Goal: Task Accomplishment & Management: Use online tool/utility

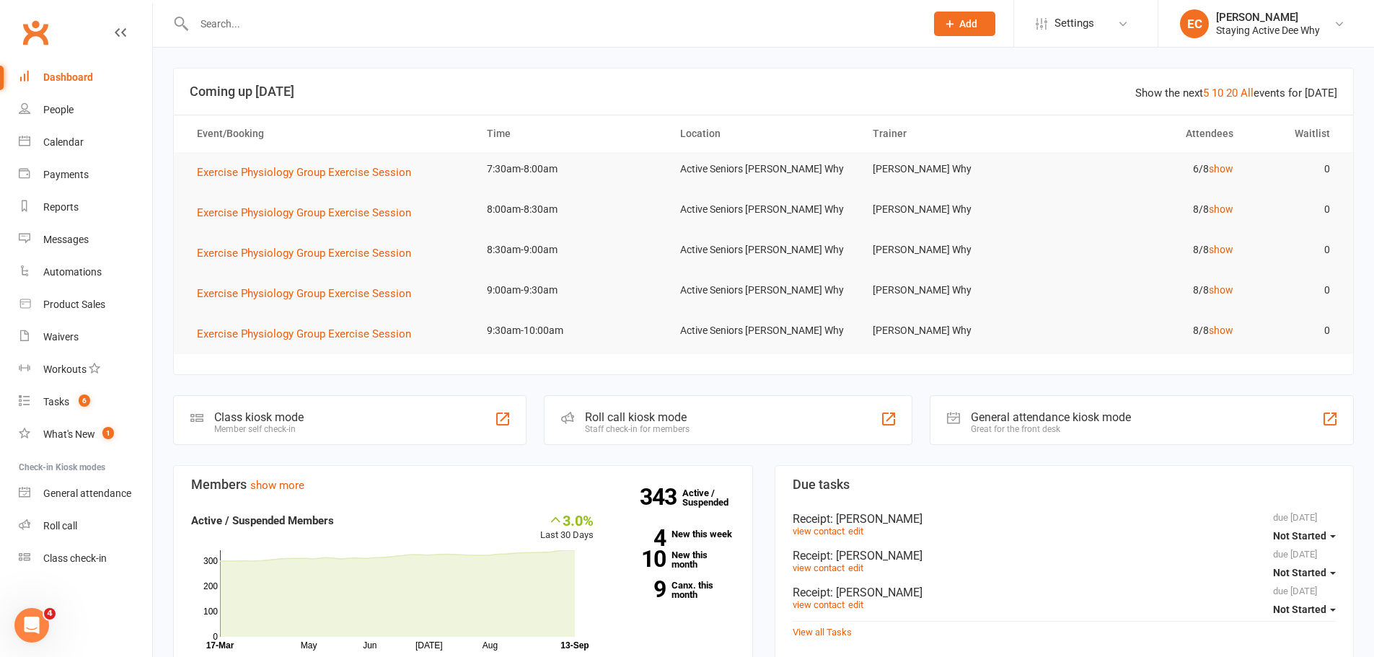
click at [444, 28] on input "text" at bounding box center [552, 24] width 725 height 20
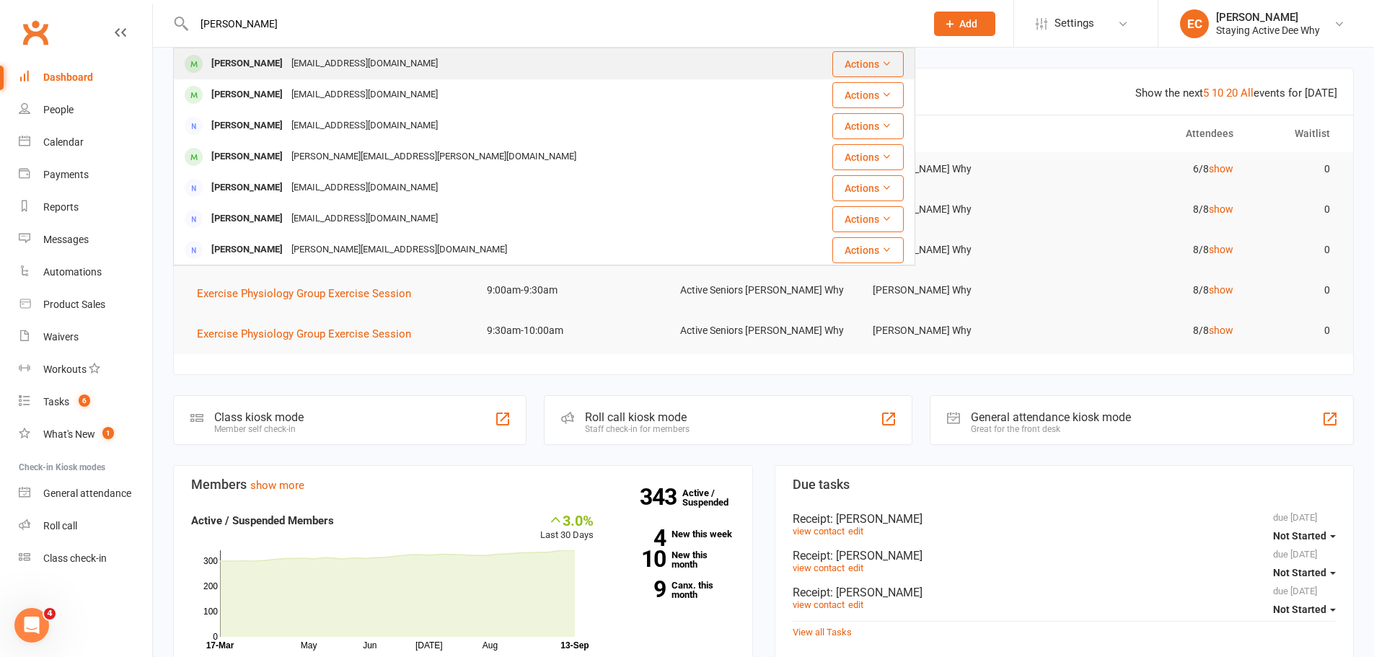
type input "barry flynn"
click at [373, 50] on div "Barry Flynn bndflynn@gmail.com" at bounding box center [482, 64] width 615 height 30
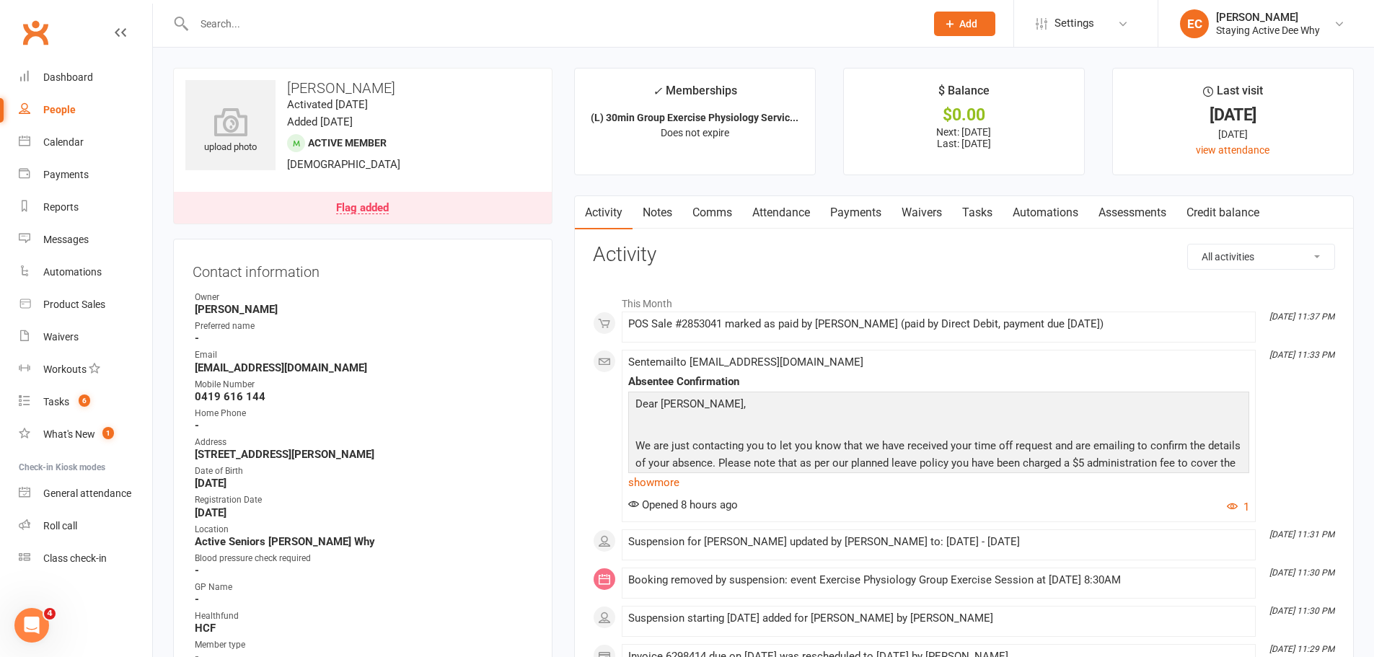
click at [418, 215] on link "Flag added" at bounding box center [363, 208] width 378 height 32
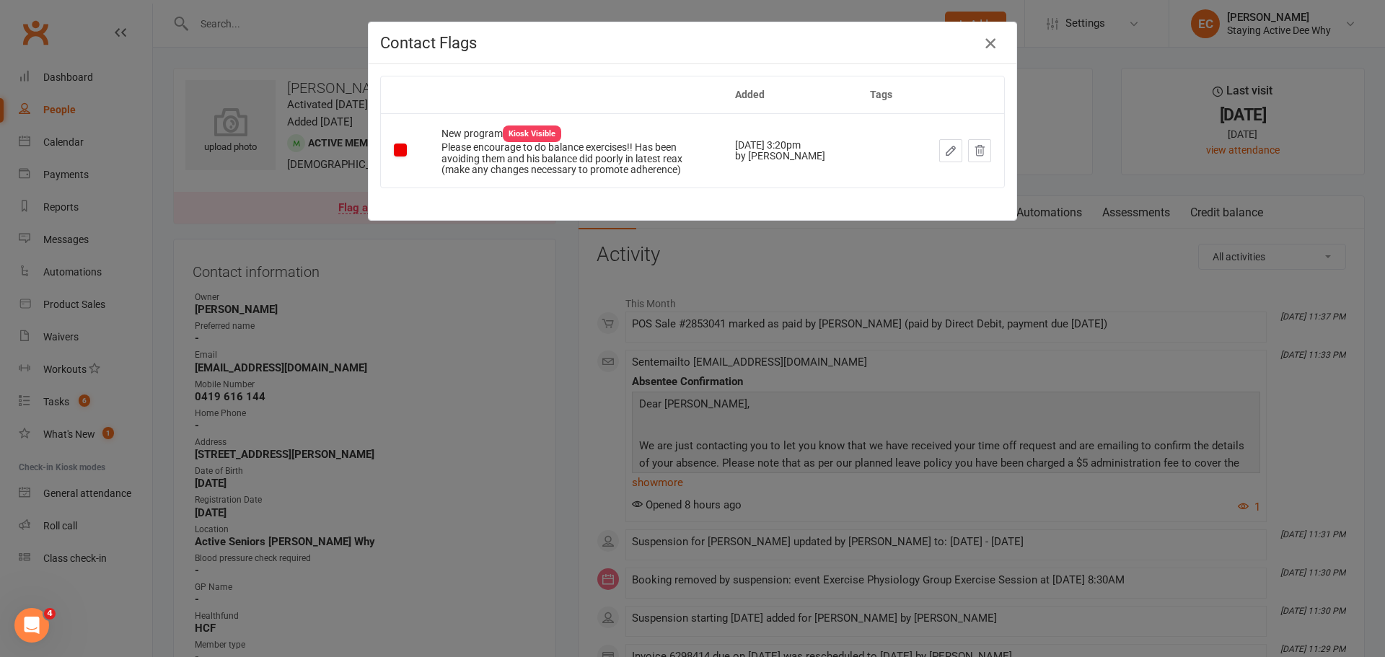
click at [981, 45] on icon "button" at bounding box center [989, 43] width 17 height 17
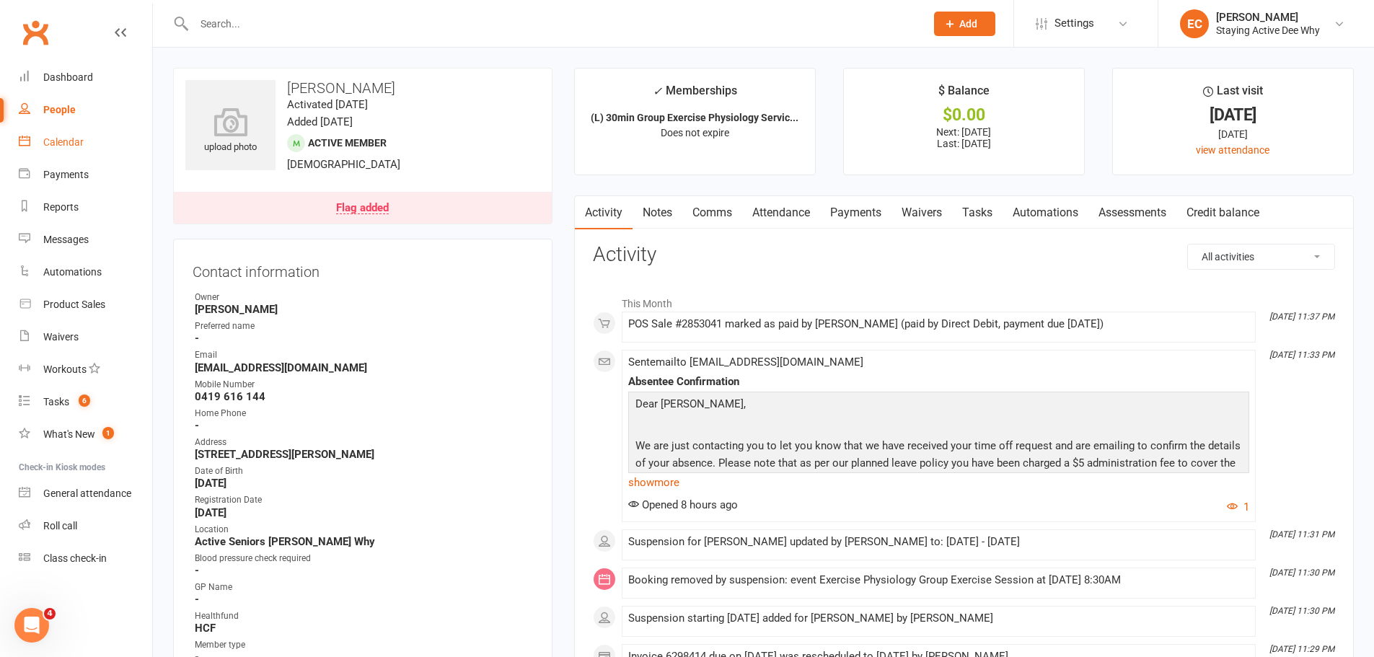
click at [62, 147] on div "Calendar" at bounding box center [63, 142] width 40 height 12
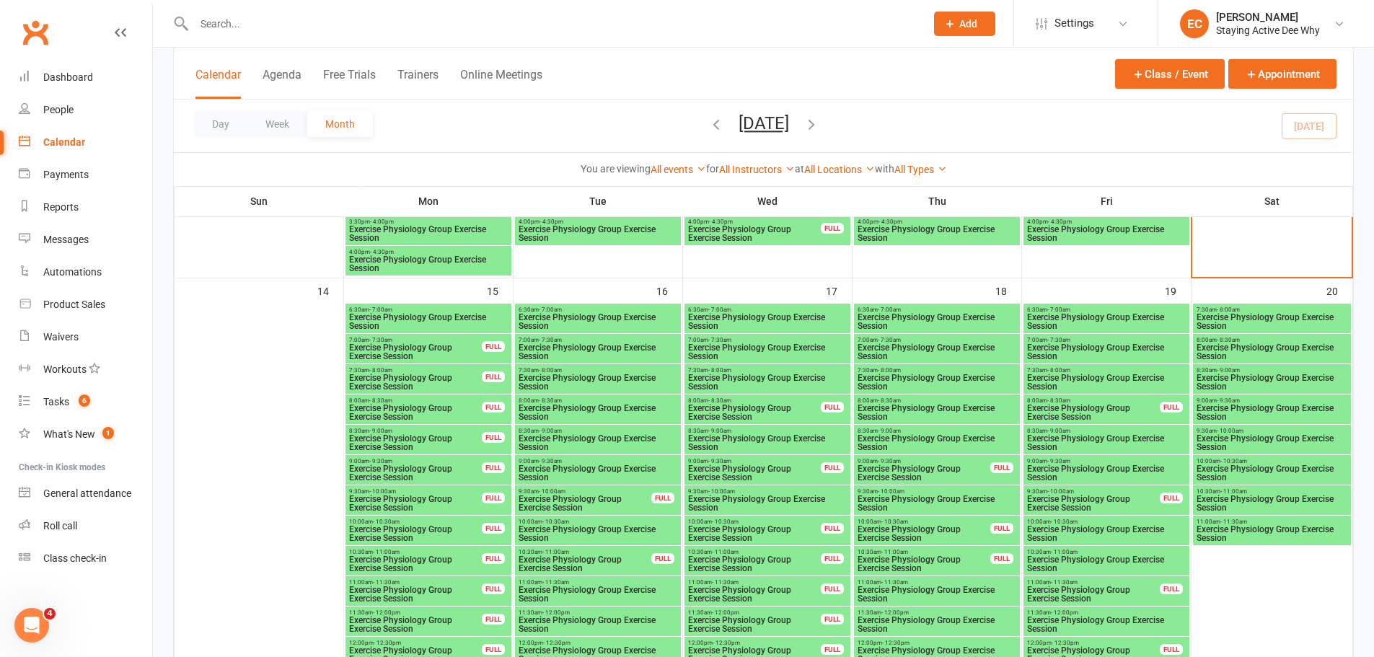
scroll to position [1226, 0]
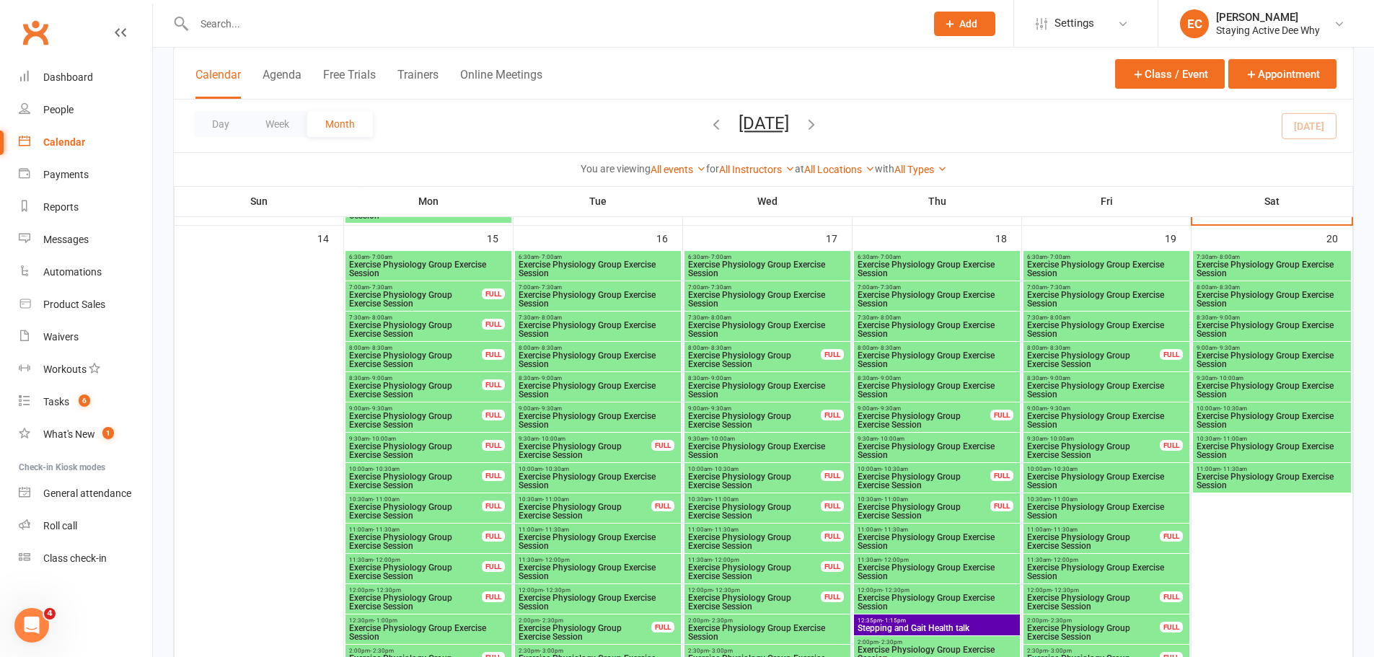
click at [917, 389] on span "Exercise Physiology Group Exercise Session" at bounding box center [937, 389] width 160 height 17
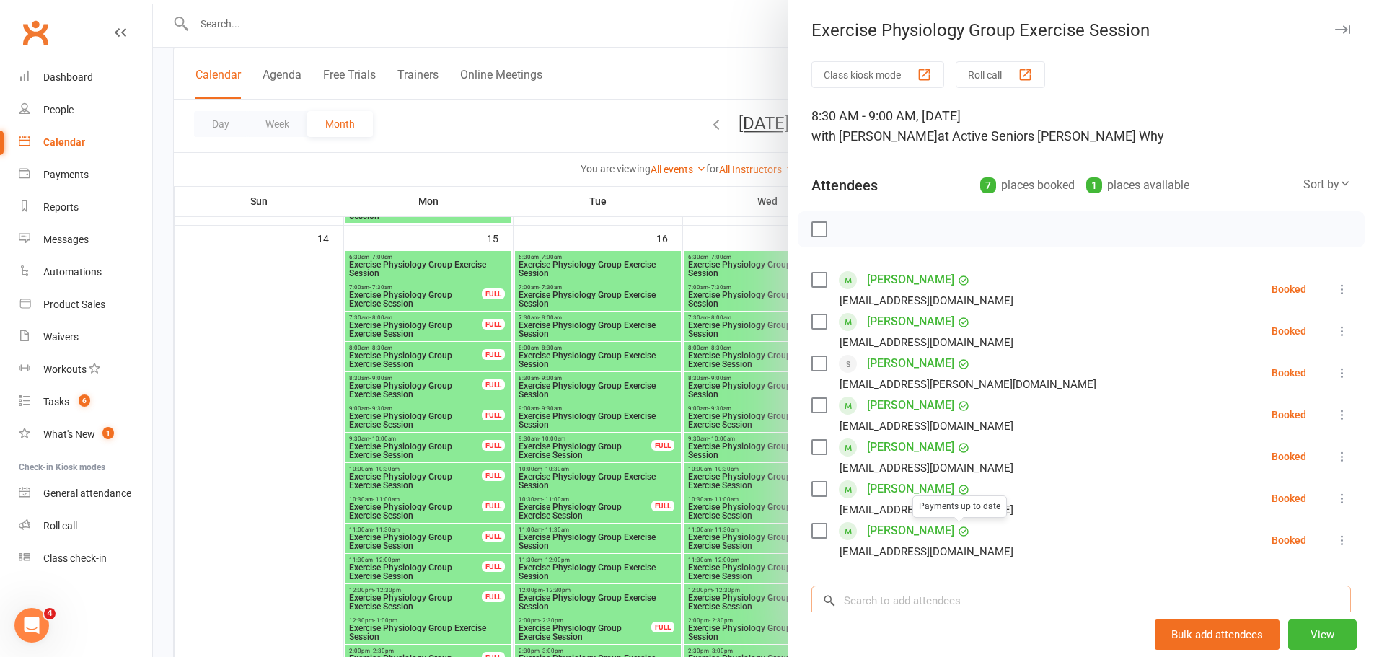
click at [928, 599] on input "search" at bounding box center [1080, 601] width 539 height 30
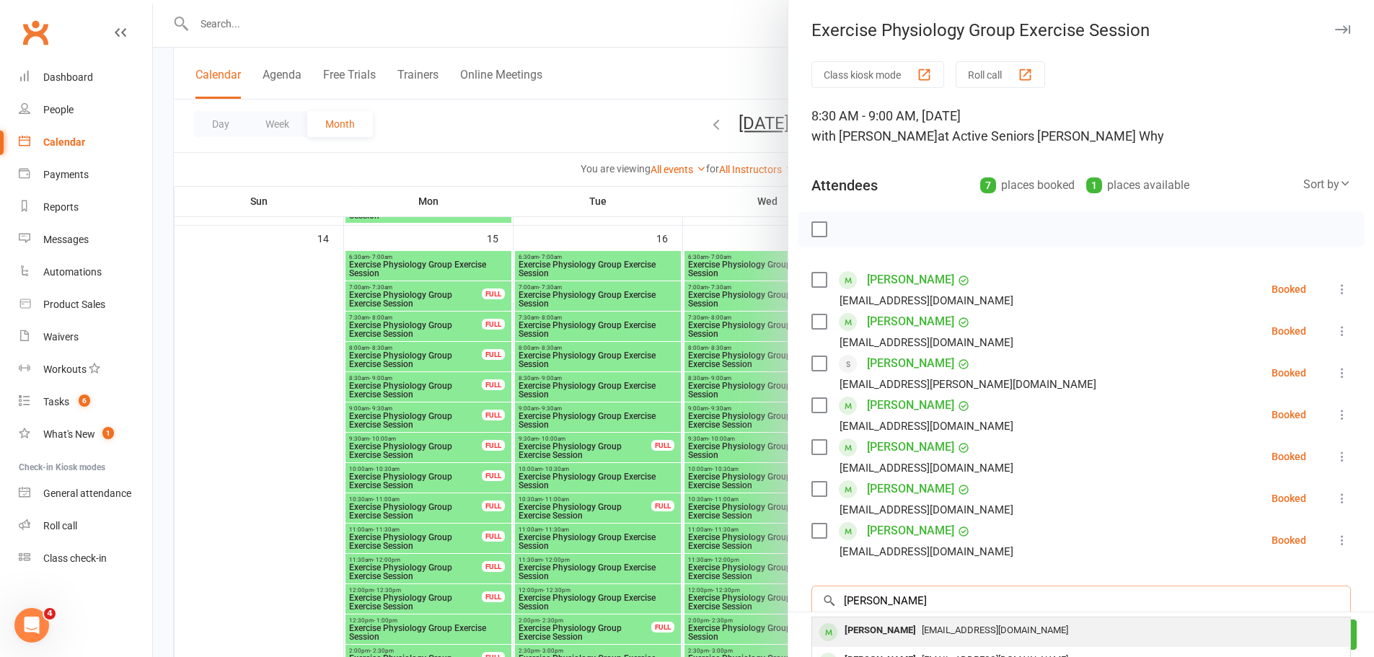
type input "barry flynn"
click at [940, 620] on div "bndflynn@gmail.com" at bounding box center [1081, 630] width 526 height 21
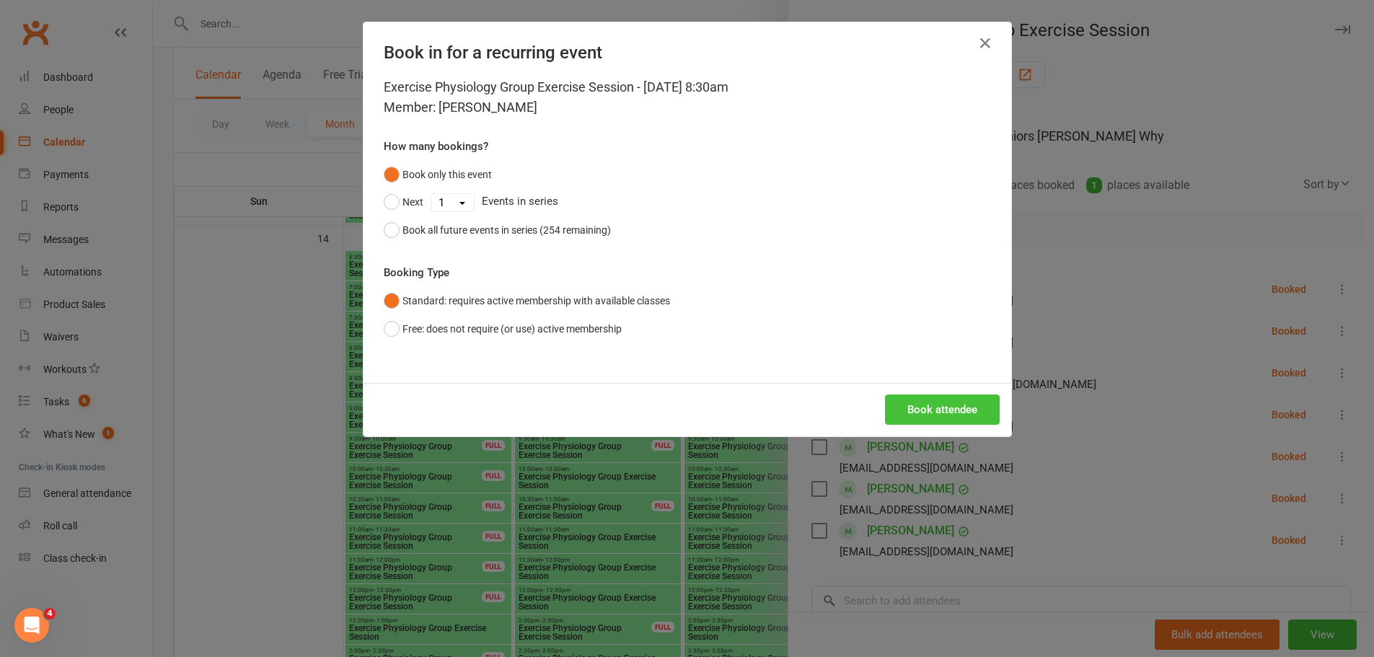
click at [958, 405] on button "Book attendee" at bounding box center [942, 409] width 115 height 30
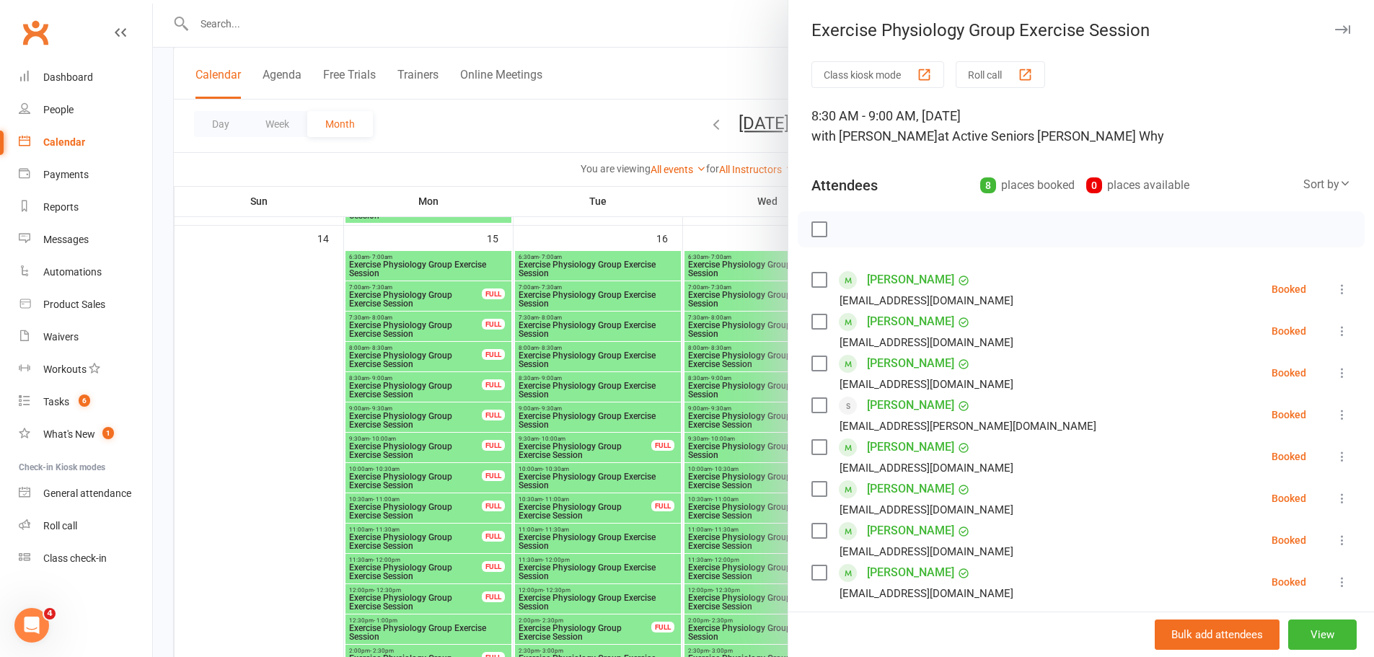
click at [1335, 30] on icon "button" at bounding box center [1342, 29] width 15 height 9
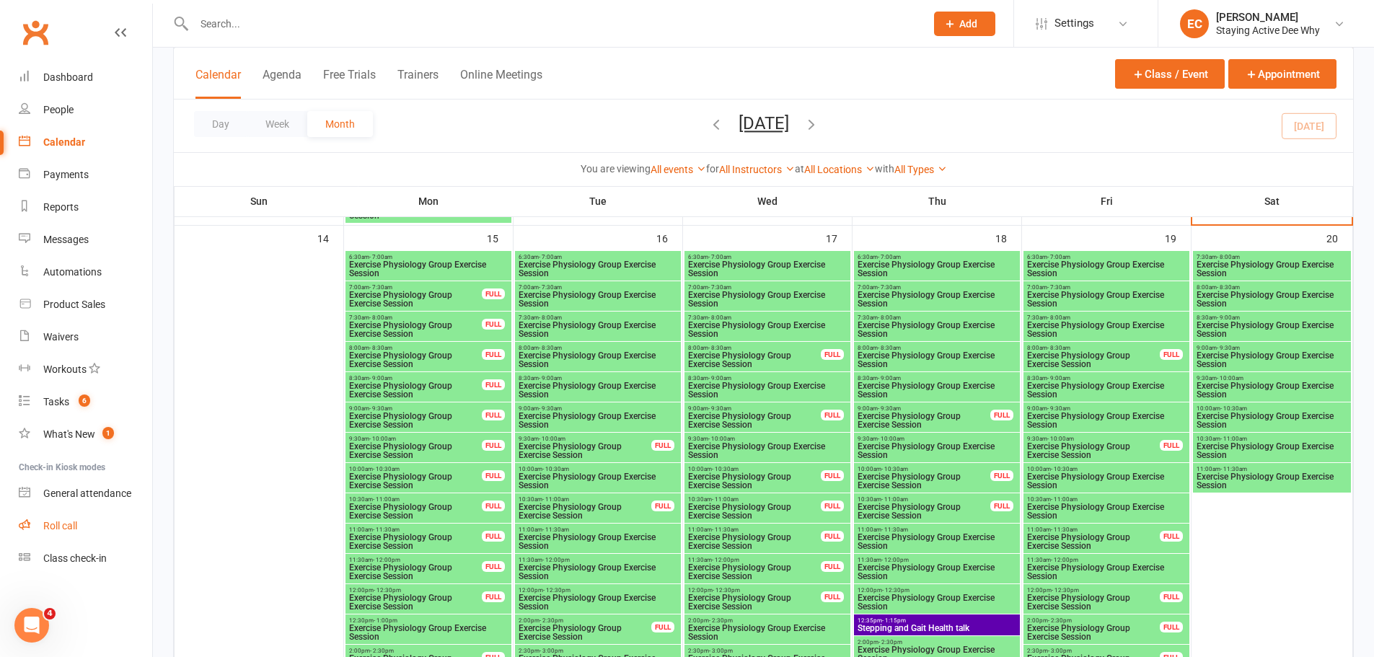
click at [79, 524] on link "Roll call" at bounding box center [85, 526] width 133 height 32
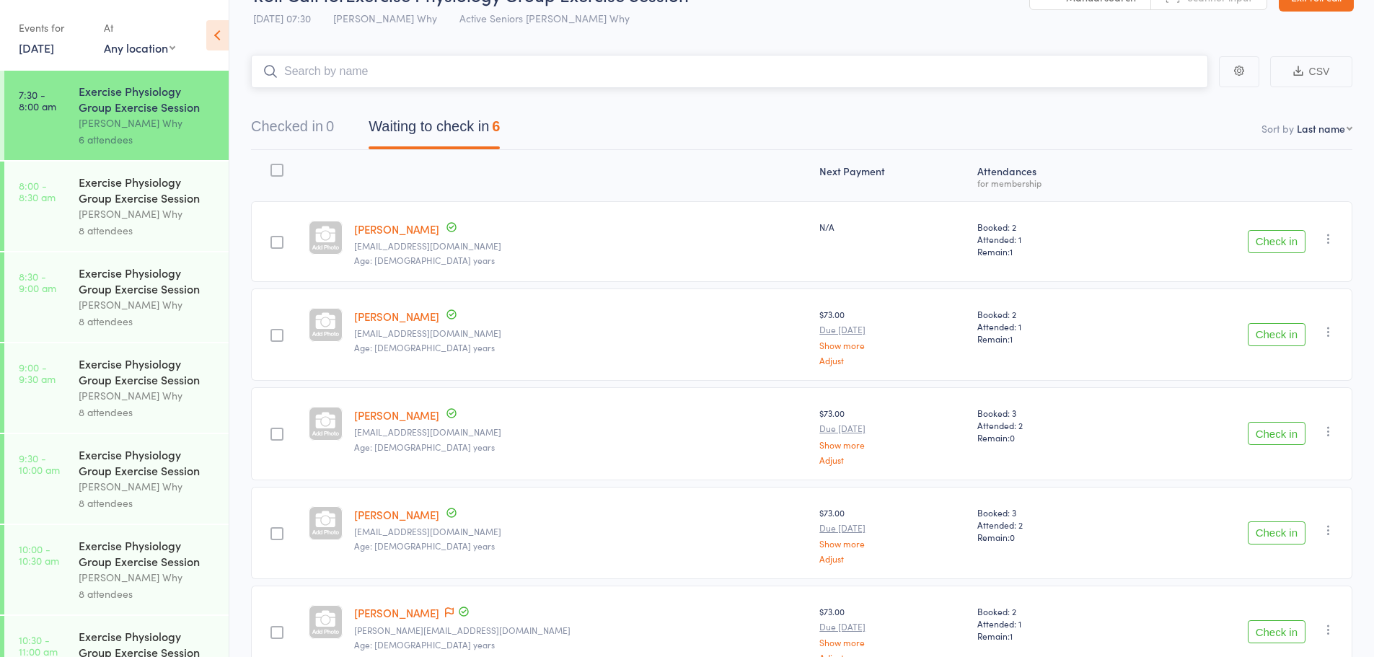
scroll to position [72, 0]
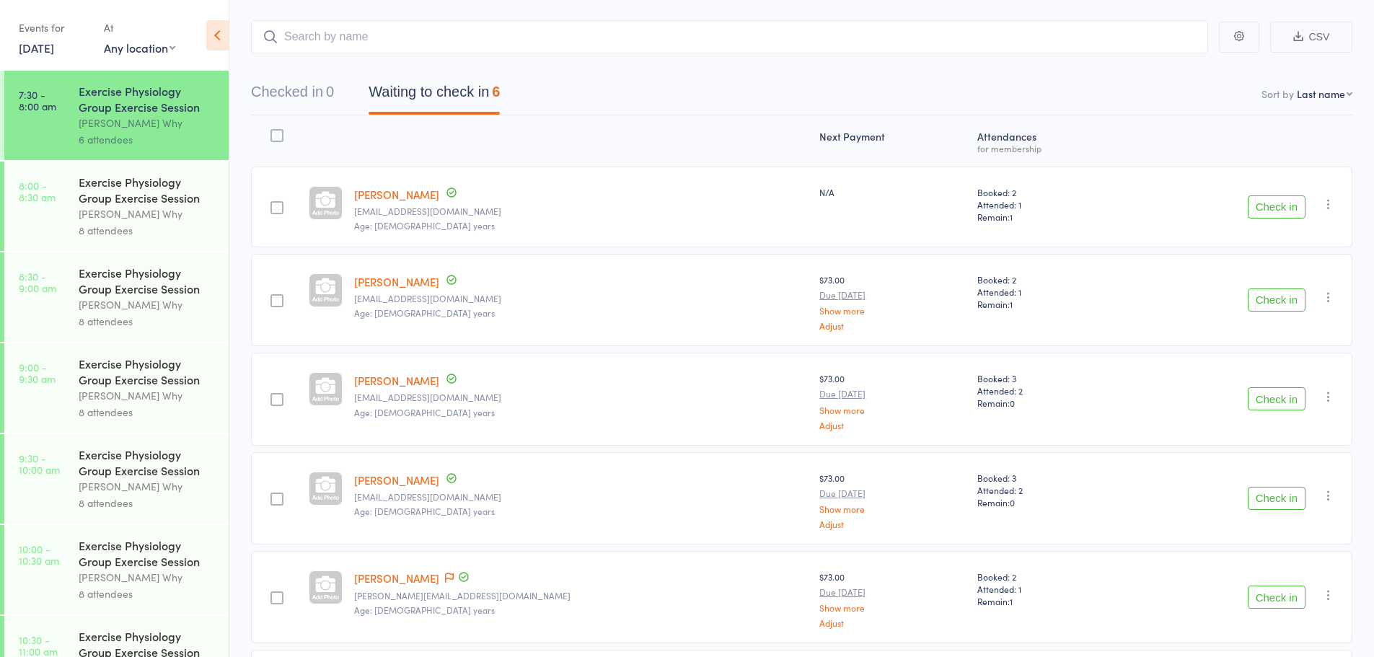
click at [1259, 216] on button "Check in" at bounding box center [1277, 206] width 58 height 23
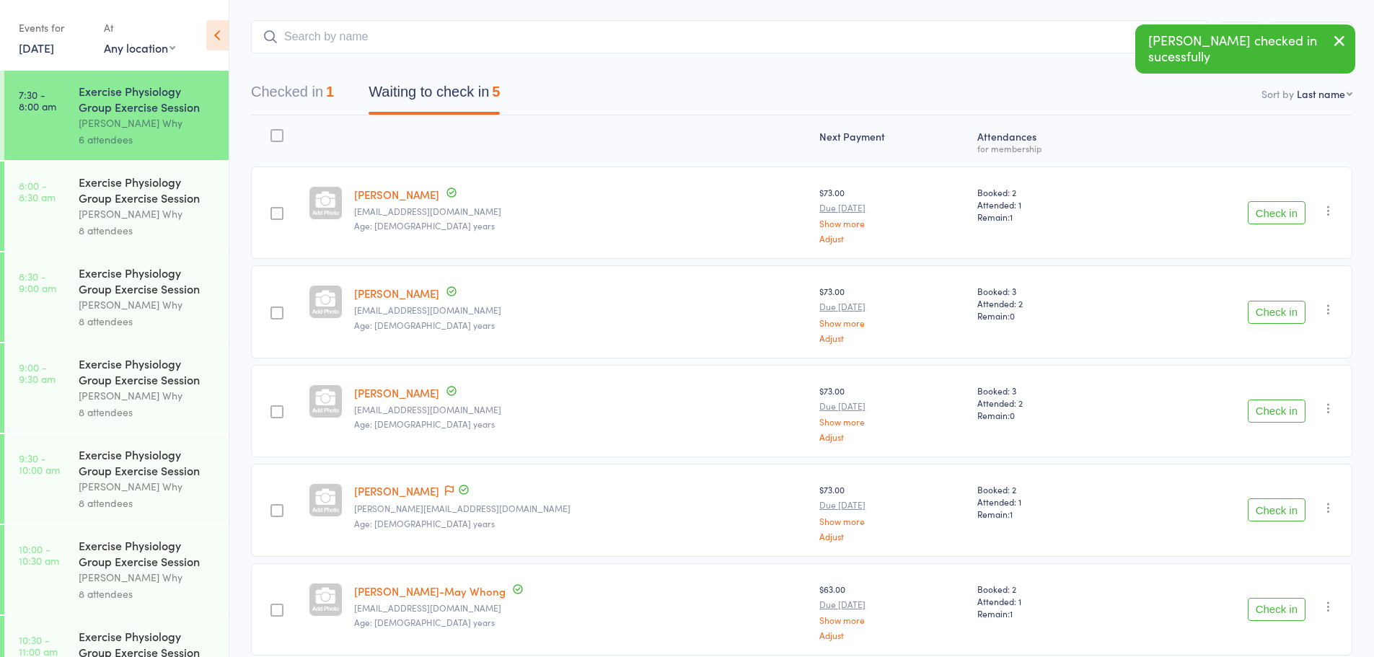
click at [1264, 216] on button "Check in" at bounding box center [1277, 212] width 58 height 23
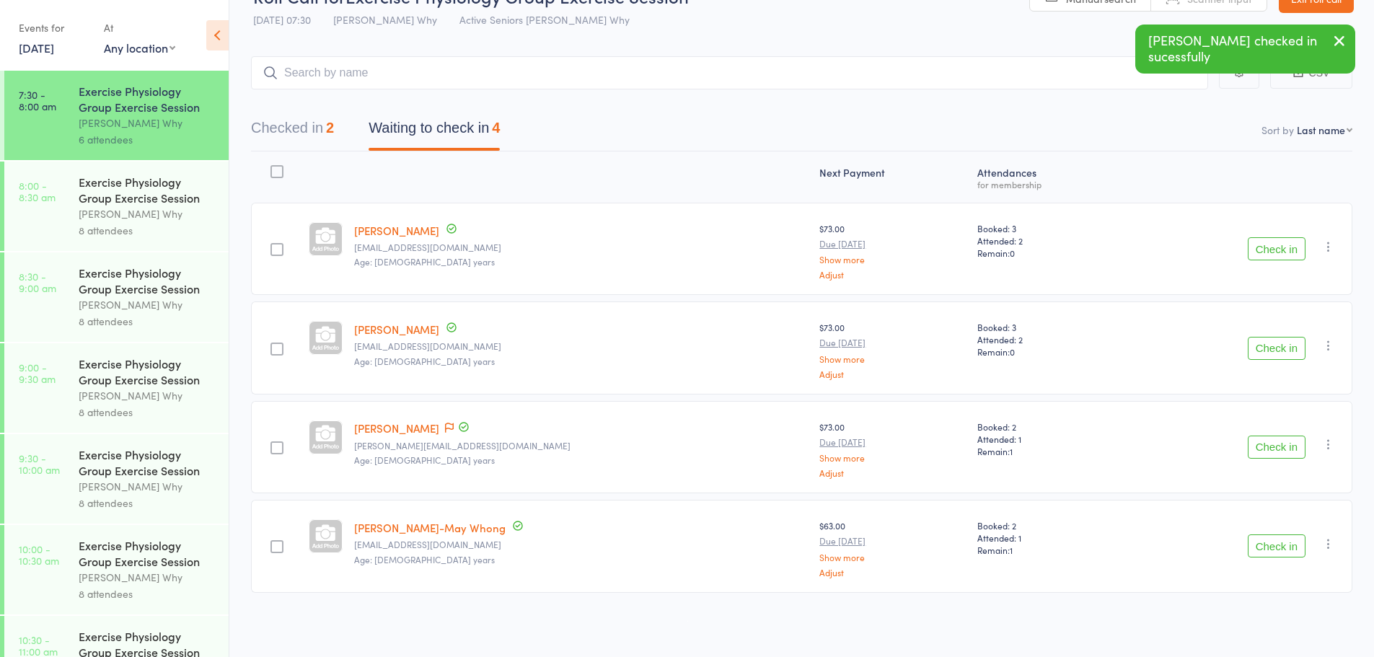
click at [1264, 252] on button "Check in" at bounding box center [1277, 248] width 58 height 23
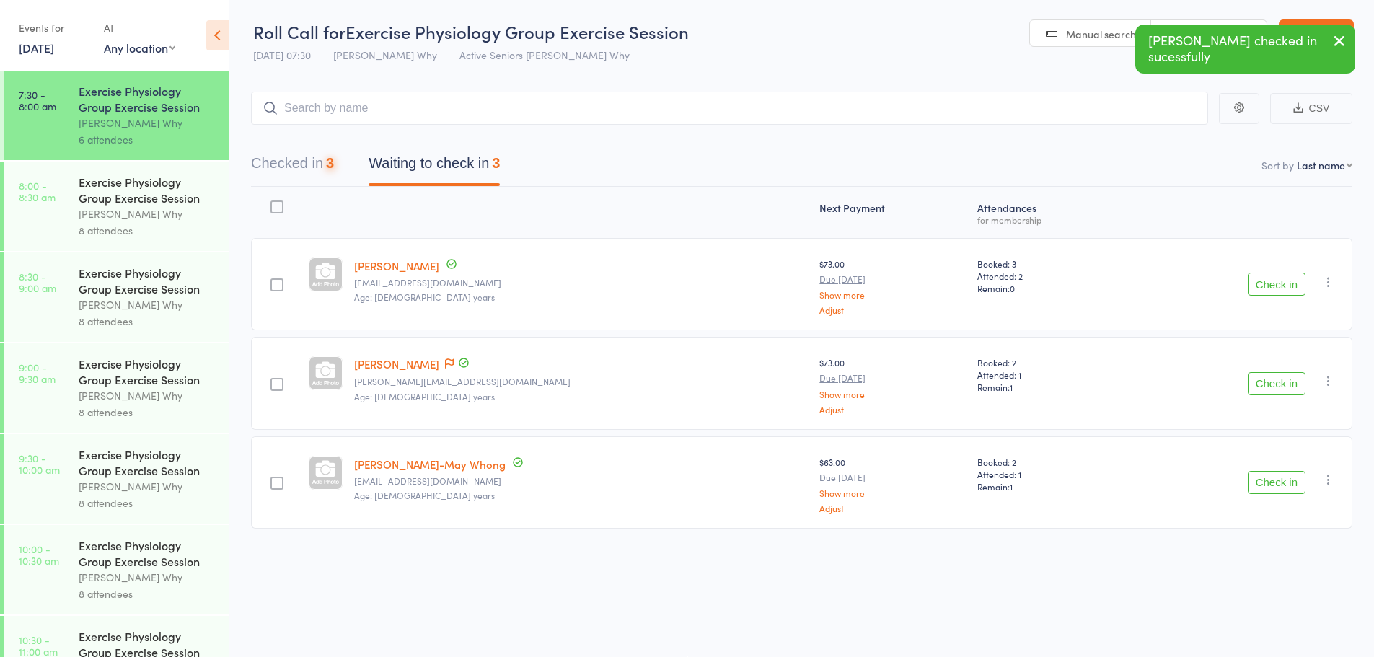
scroll to position [1, 0]
click at [1266, 381] on button "Check in" at bounding box center [1277, 383] width 58 height 23
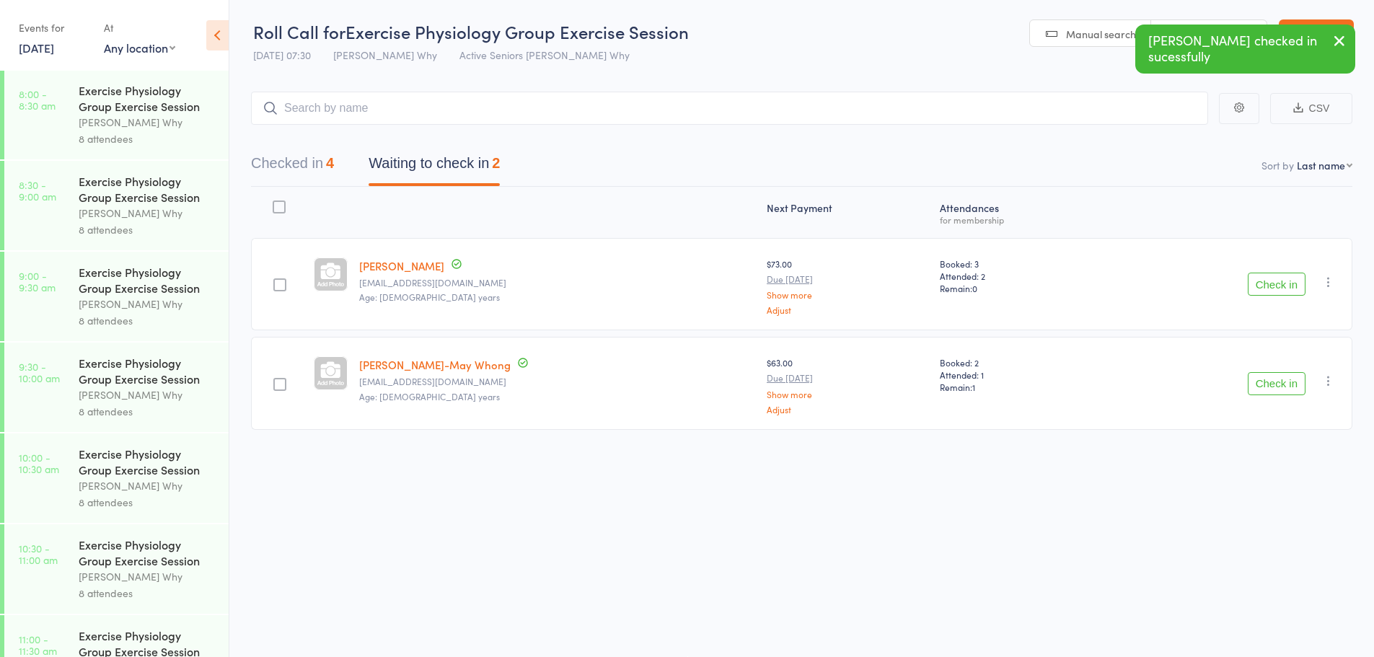
scroll to position [141, 0]
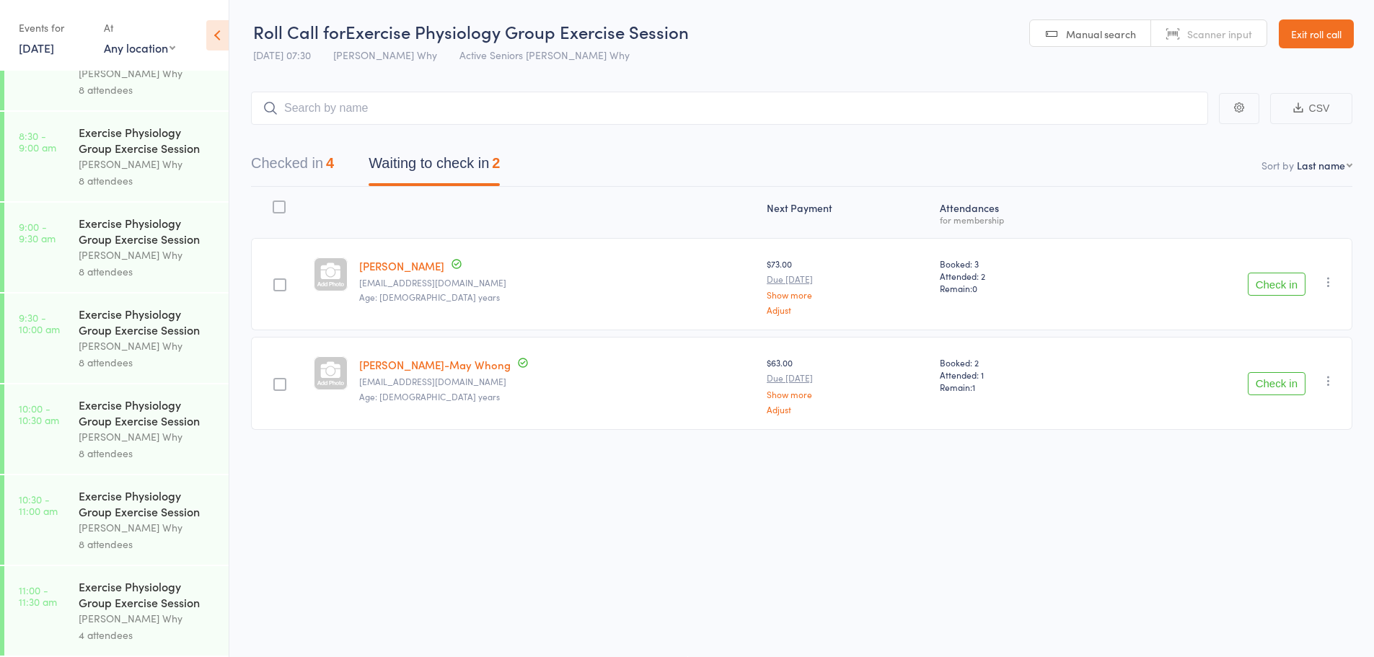
click at [286, 158] on button "Checked in 4" at bounding box center [292, 167] width 83 height 38
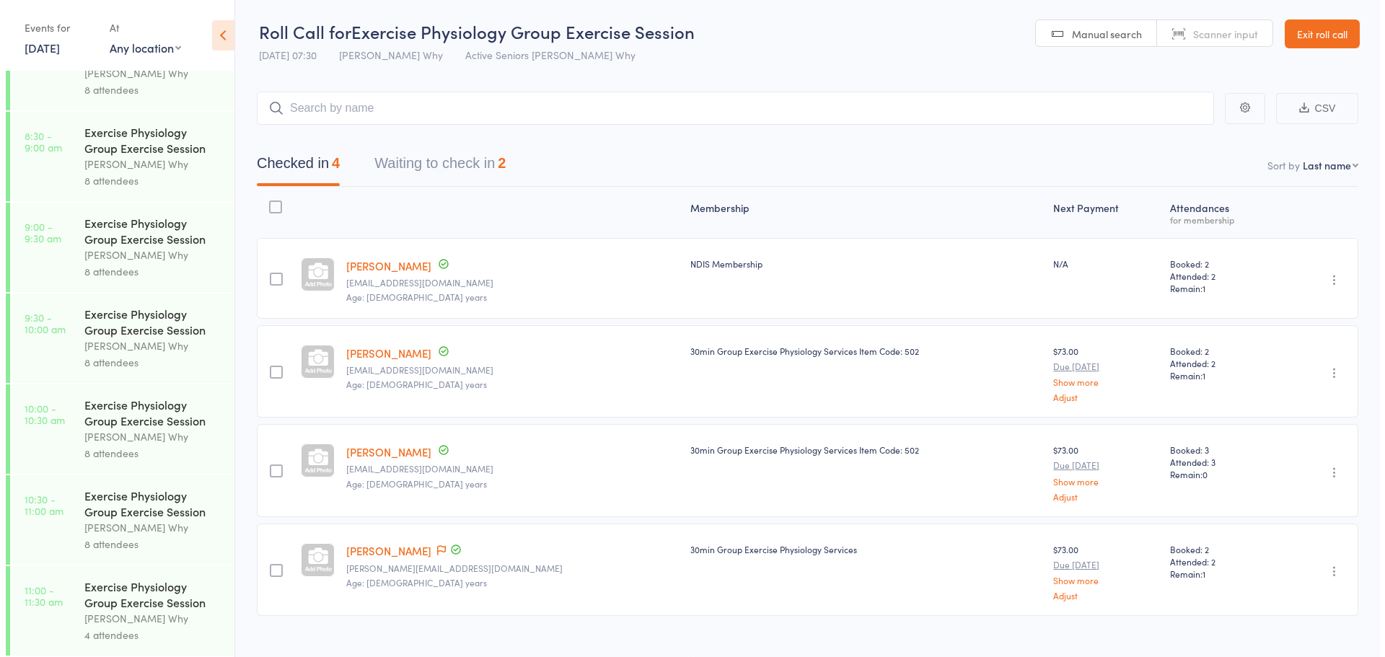
scroll to position [24, 0]
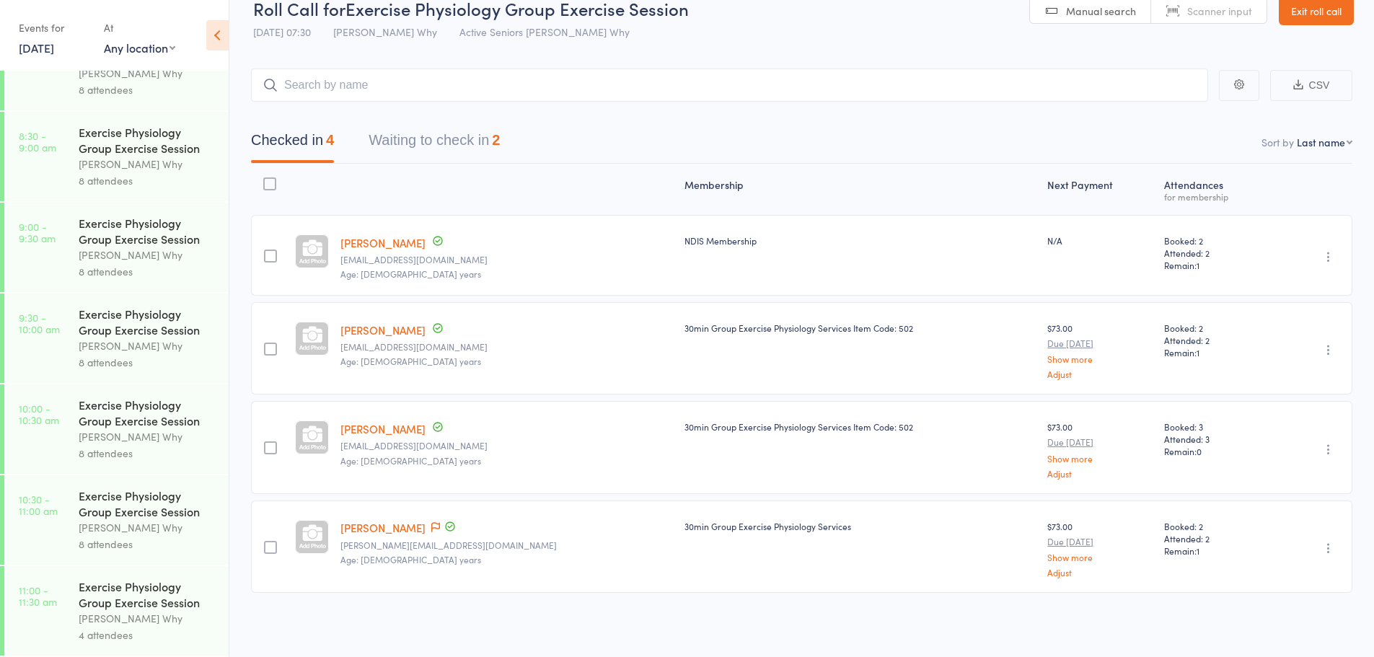
click at [1326, 451] on icon "button" at bounding box center [1328, 449] width 14 height 14
click at [1295, 577] on li "Remove" at bounding box center [1276, 574] width 119 height 19
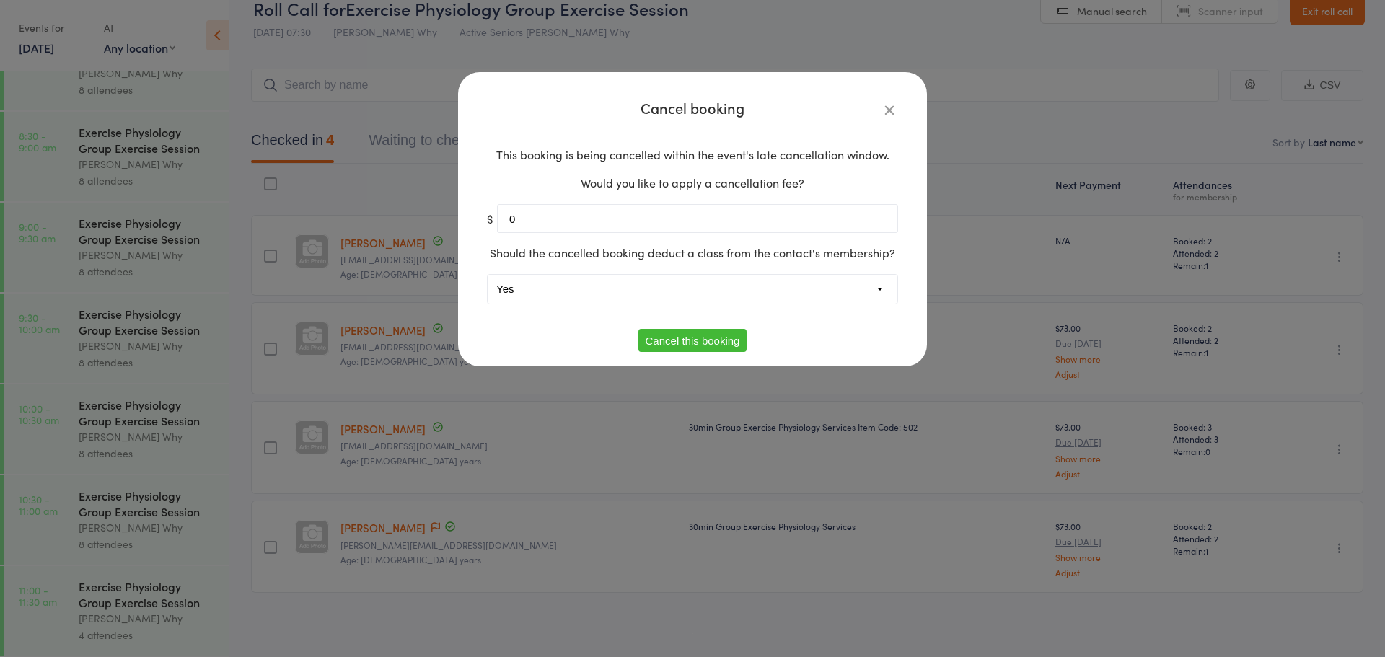
drag, startPoint x: 610, startPoint y: 297, endPoint x: 619, endPoint y: 301, distance: 9.7
click at [610, 297] on select "Yes No" at bounding box center [693, 289] width 410 height 29
select select "1"
click at [488, 275] on select "Yes No" at bounding box center [693, 289] width 410 height 29
click at [687, 343] on button "Cancel this booking" at bounding box center [692, 340] width 109 height 23
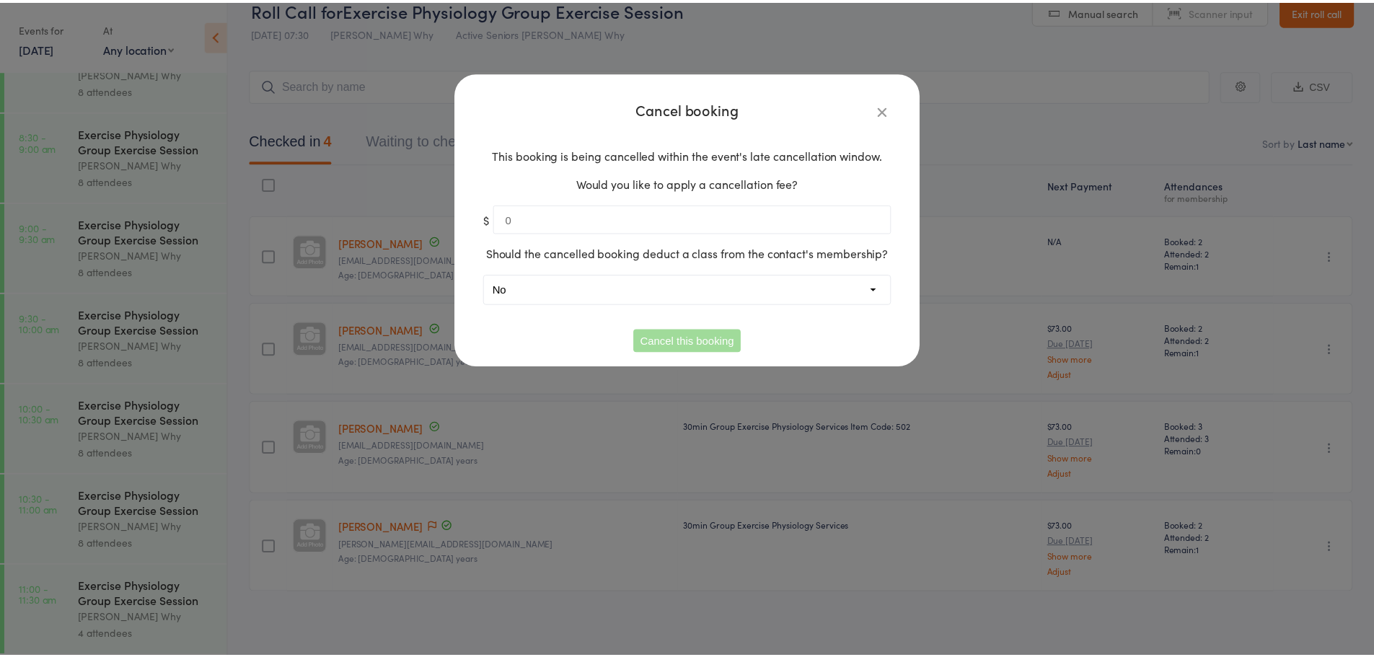
scroll to position [1, 0]
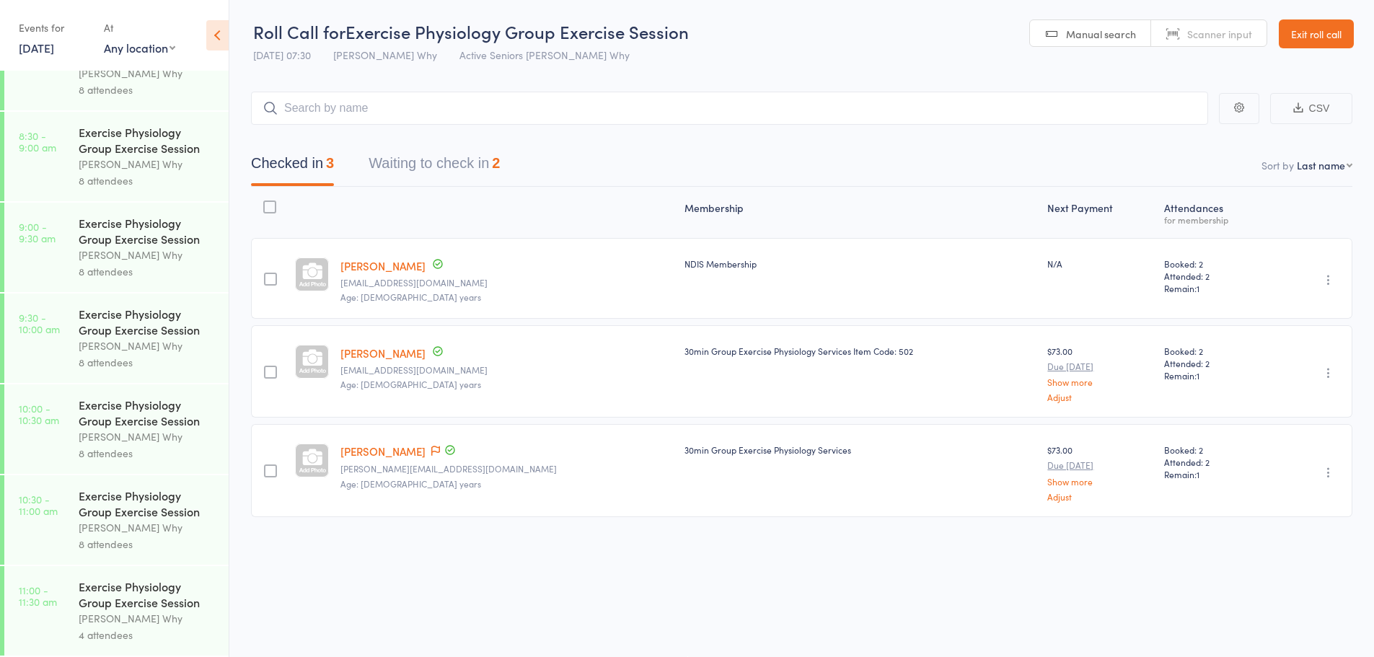
click at [444, 167] on button "Waiting to check in 2" at bounding box center [434, 167] width 131 height 38
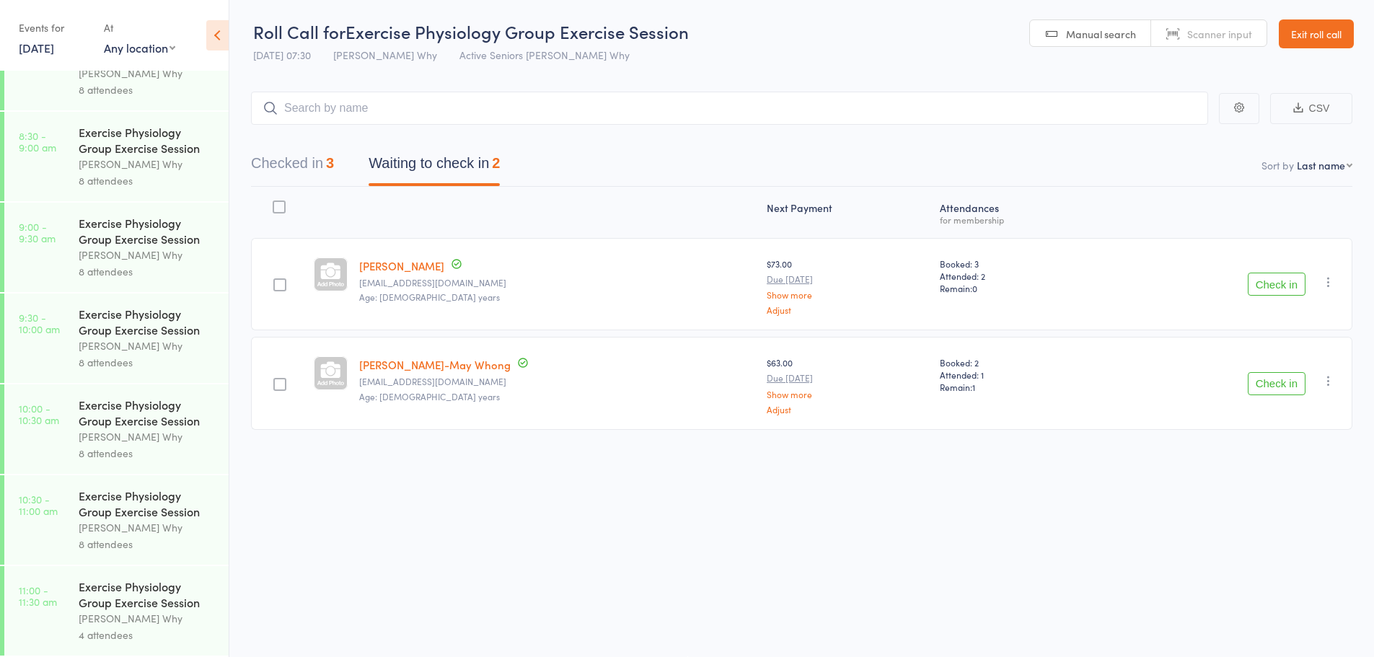
click at [1272, 281] on button "Check in" at bounding box center [1277, 284] width 58 height 23
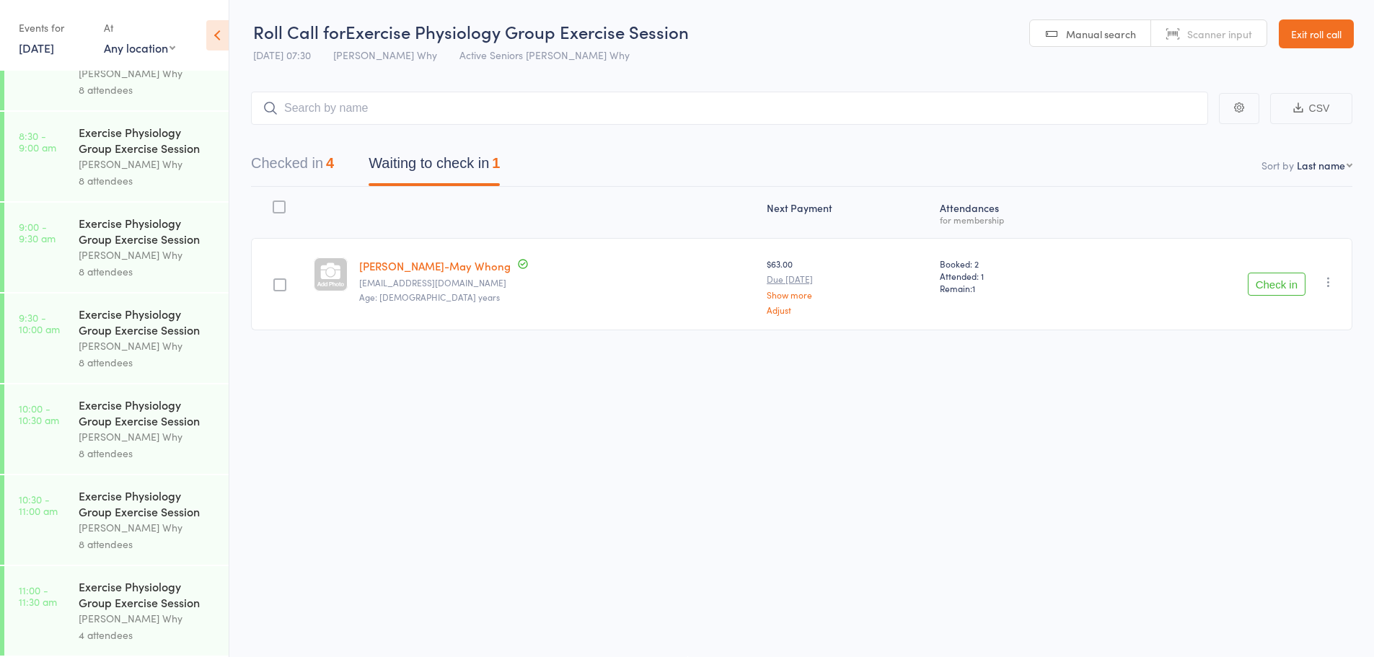
click at [433, 269] on link "[PERSON_NAME]-May Whong" at bounding box center [434, 265] width 151 height 15
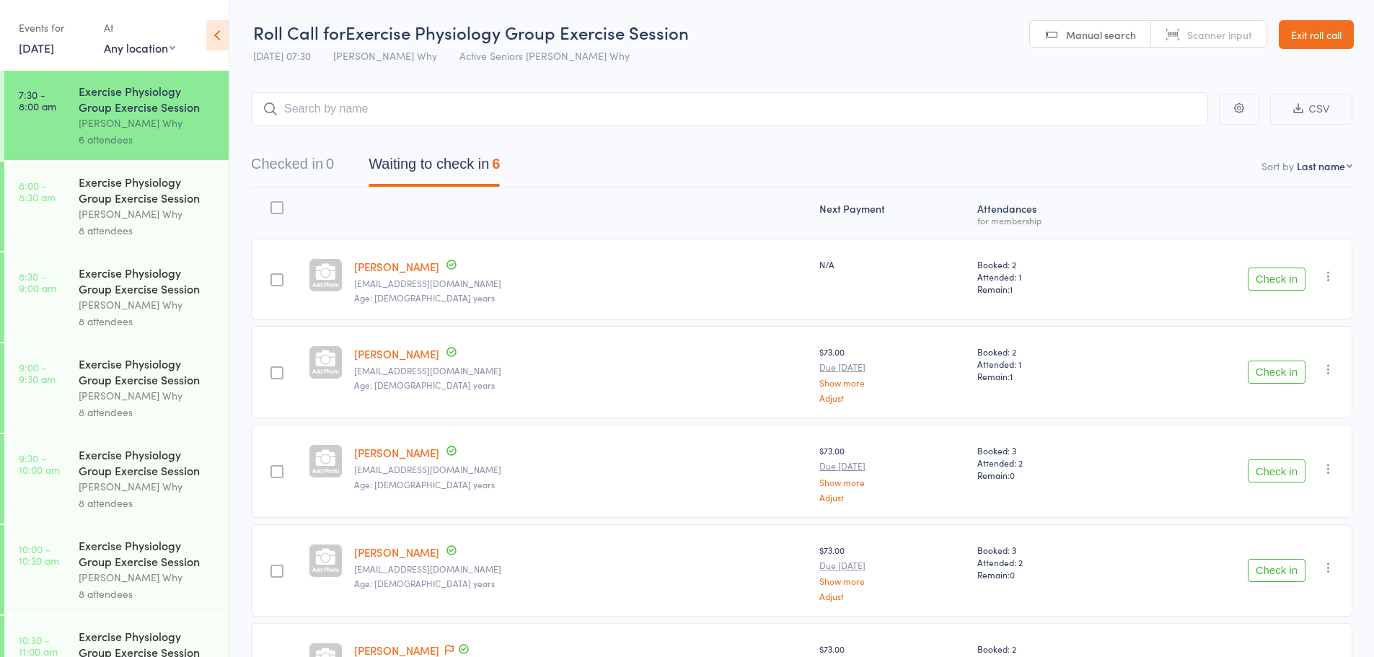
click at [1328, 31] on link "Exit roll call" at bounding box center [1316, 34] width 75 height 29
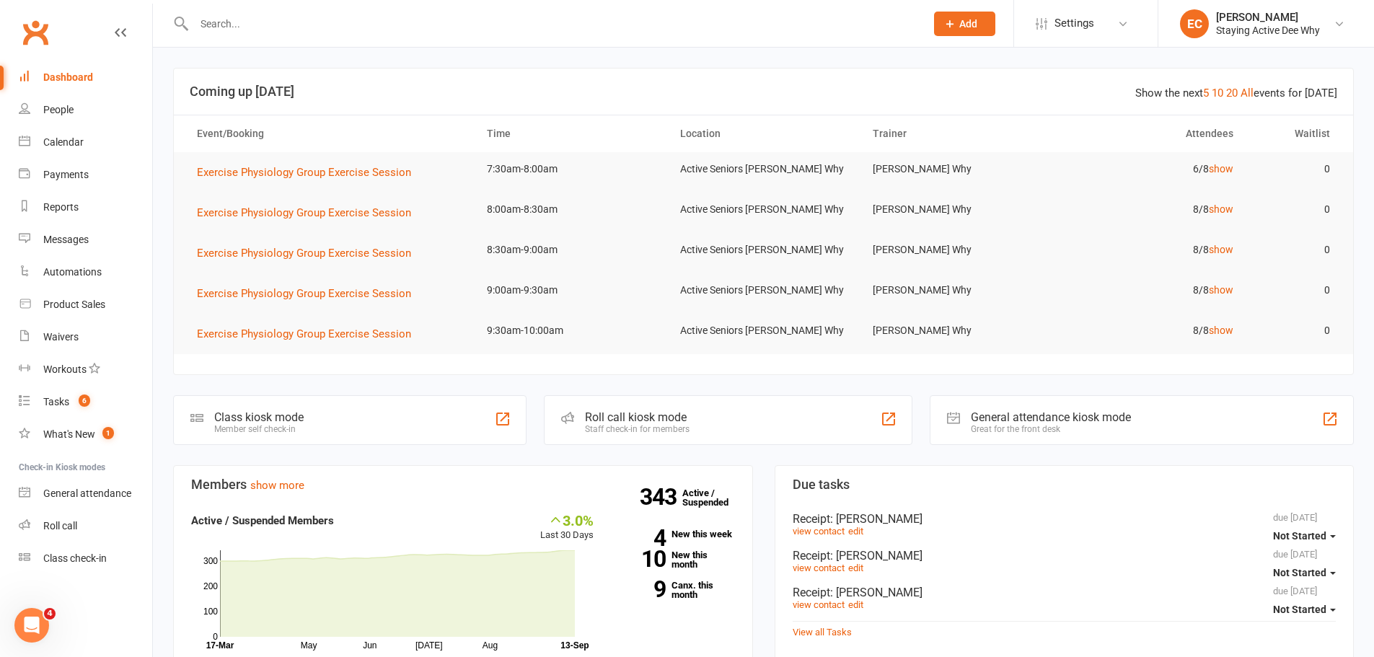
click at [374, 32] on input "text" at bounding box center [552, 24] width 725 height 20
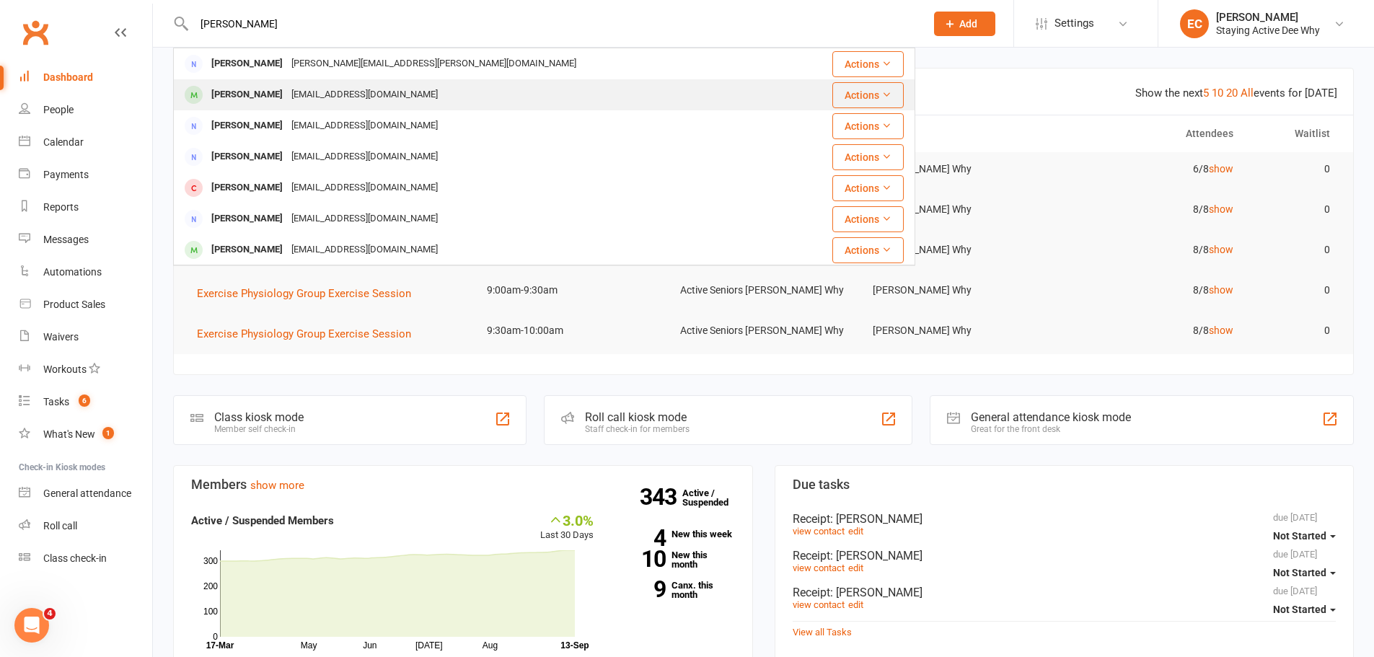
type input "joan"
click at [370, 97] on div "joanmccomb@iinet.net.au" at bounding box center [364, 94] width 155 height 21
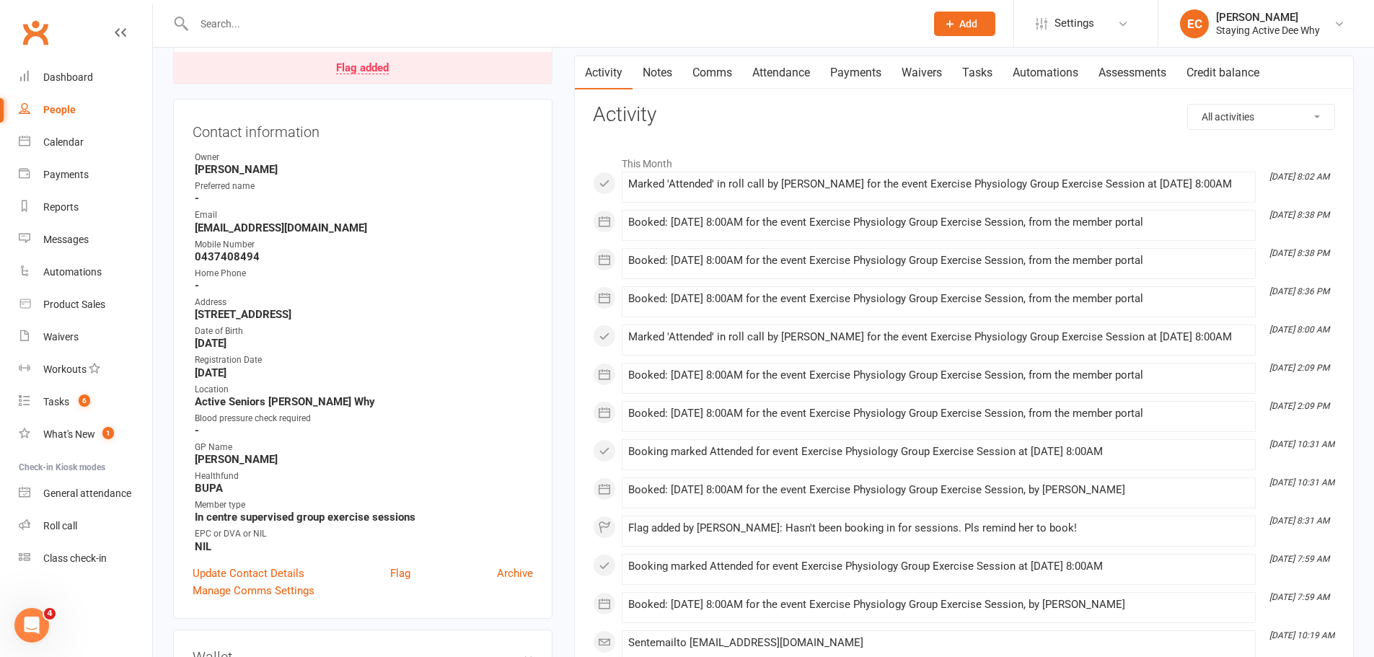
scroll to position [144, 0]
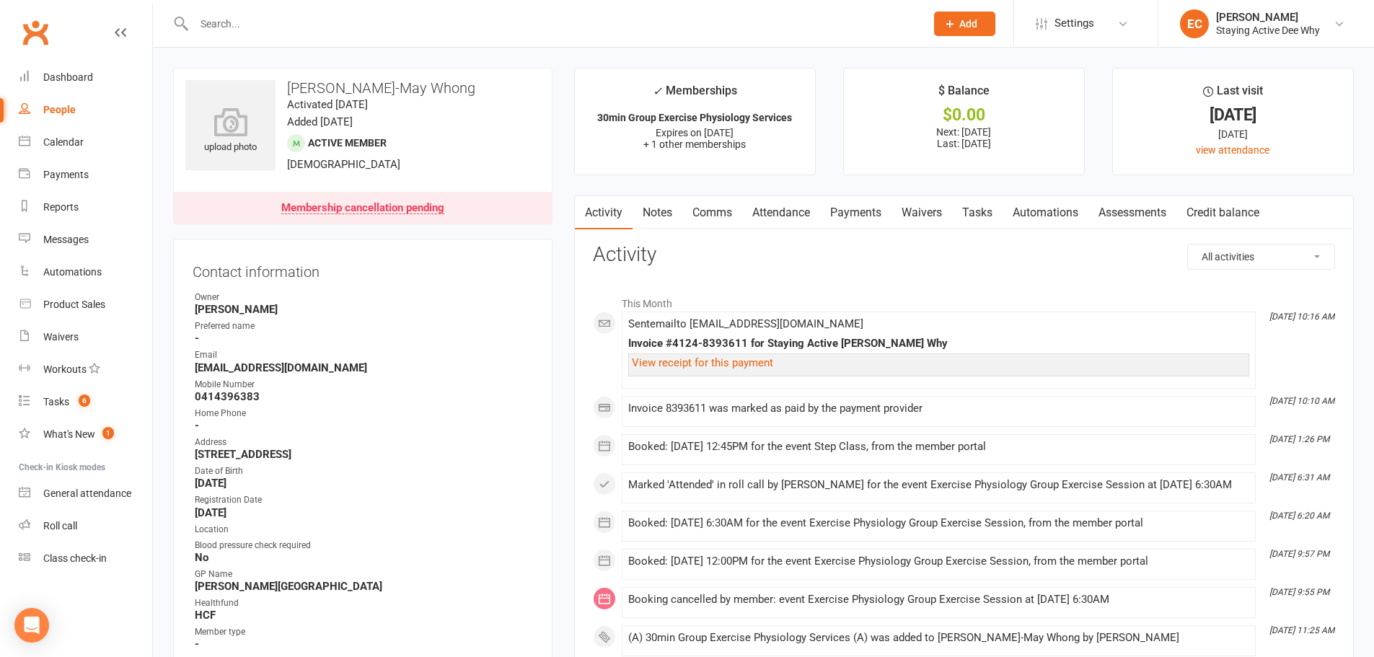
click at [772, 218] on link "Attendance" at bounding box center [781, 212] width 78 height 33
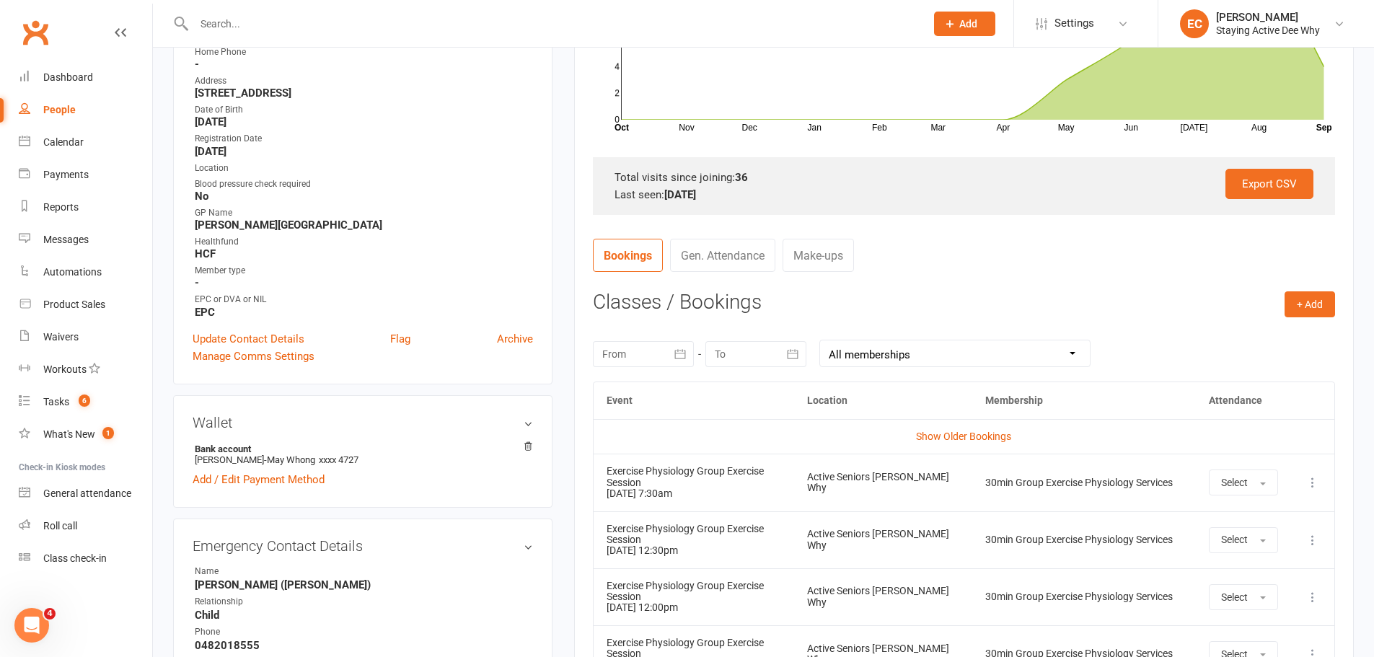
scroll to position [433, 0]
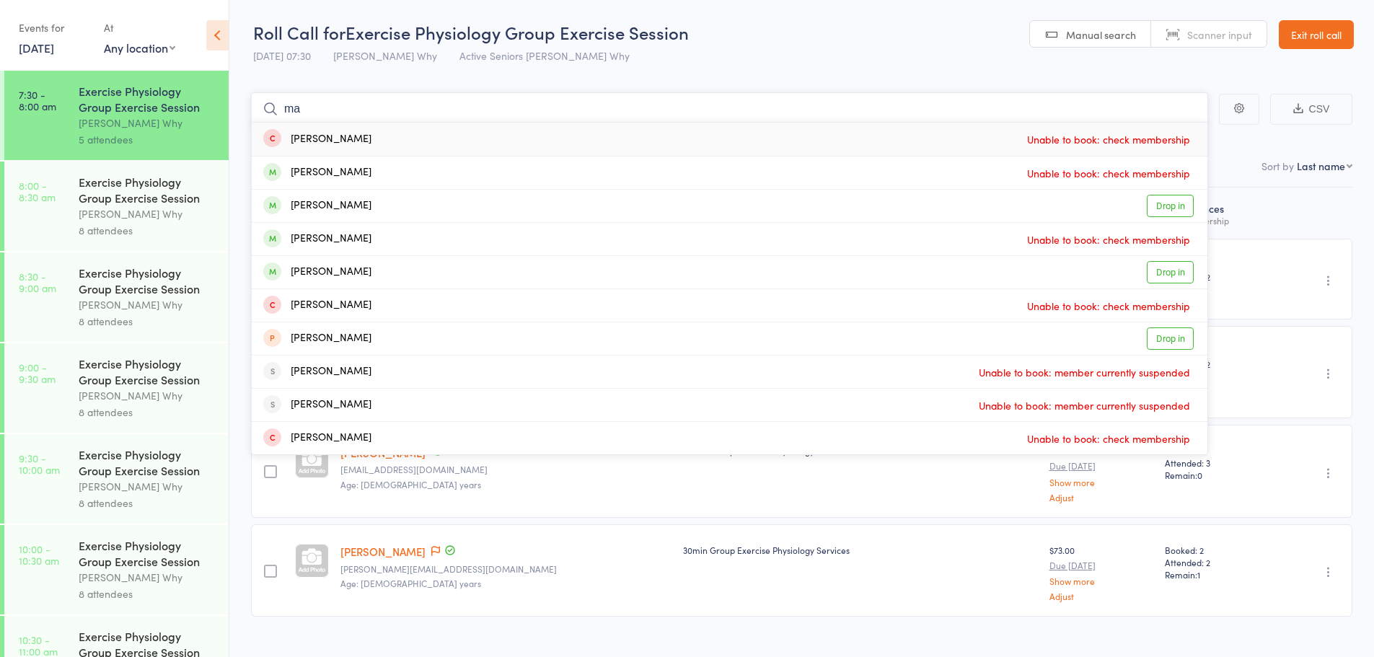
type input "m"
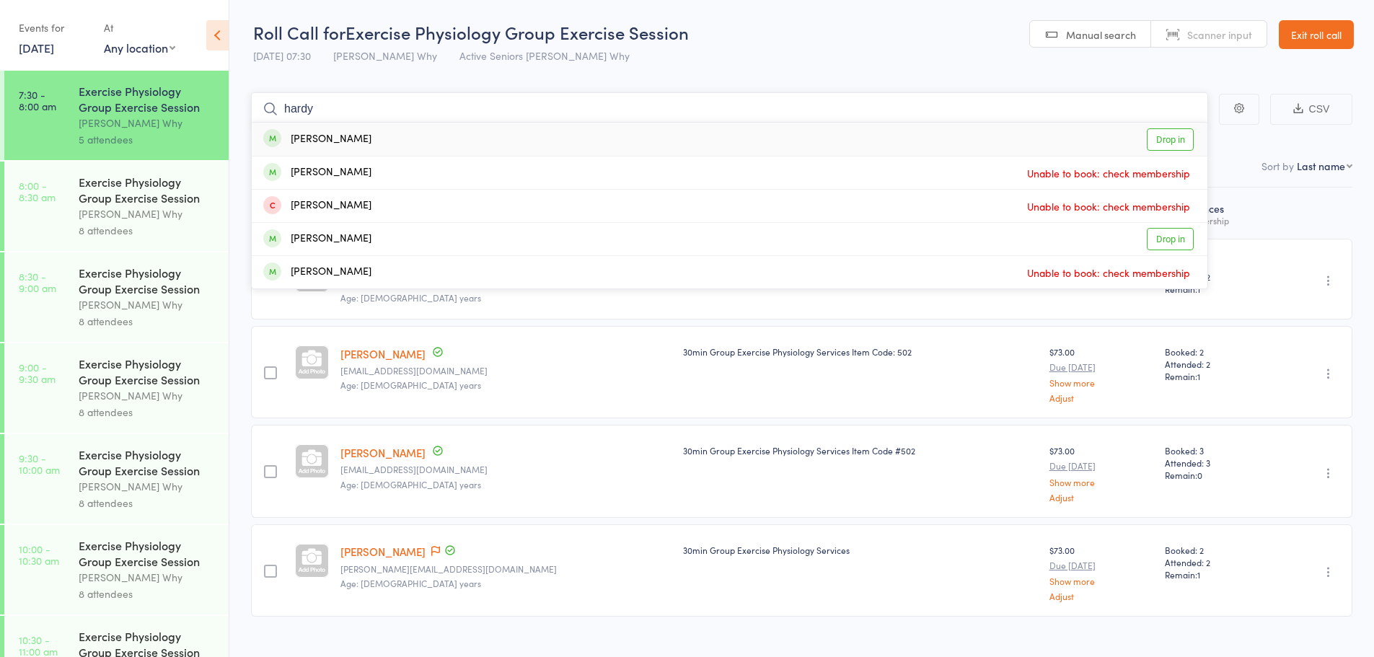
type input "hardy"
click at [1177, 146] on link "Drop in" at bounding box center [1170, 139] width 47 height 22
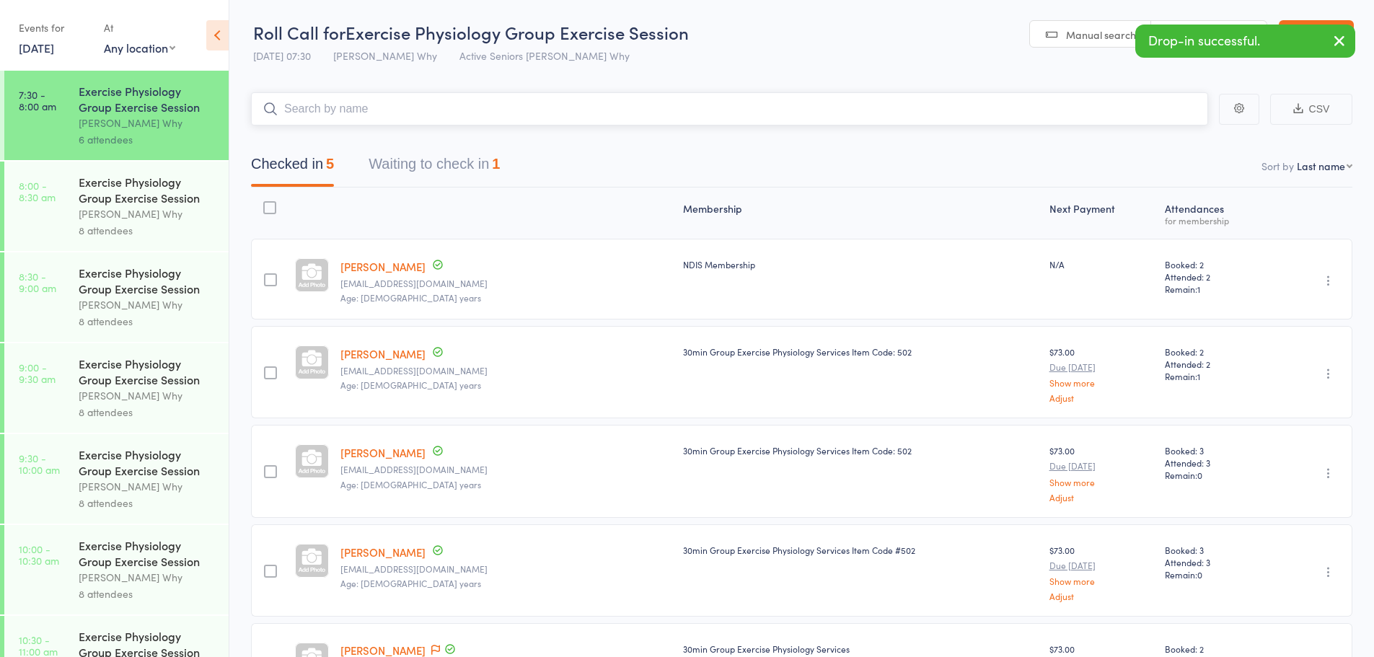
click at [488, 156] on button "Waiting to check in 1" at bounding box center [434, 168] width 131 height 38
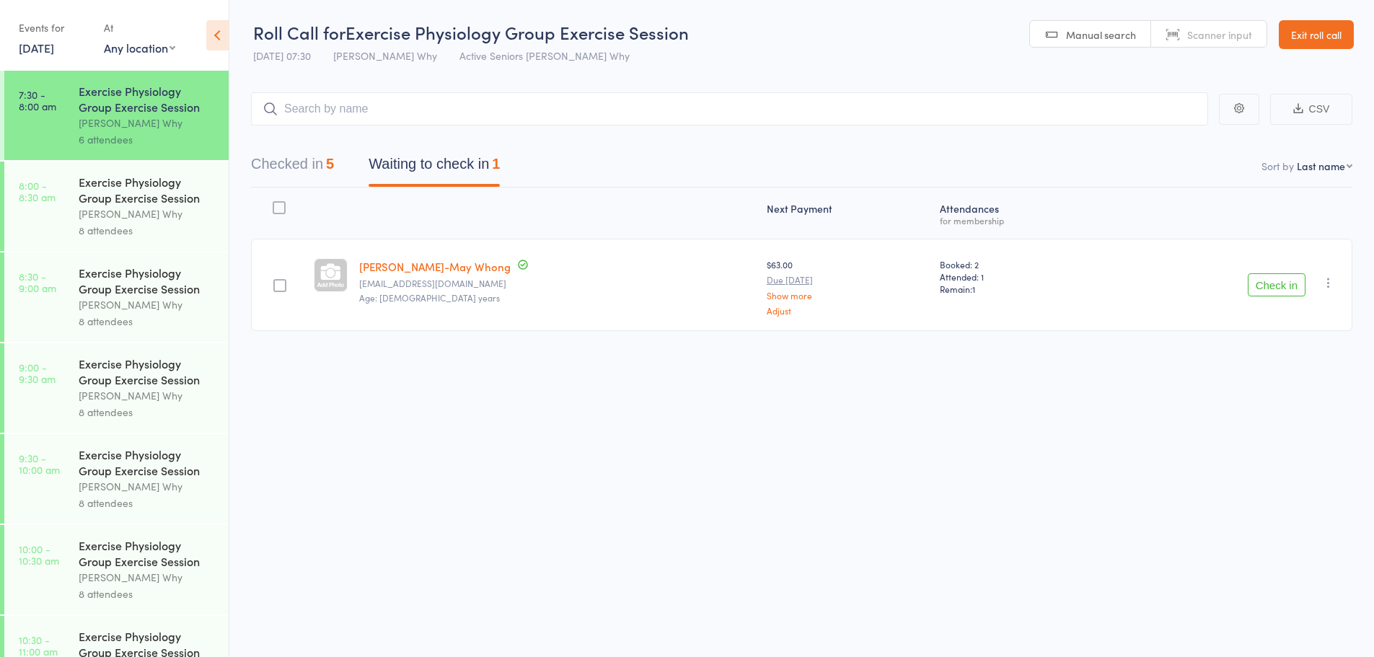
click at [172, 193] on div "Exercise Physiology Group Exercise Session" at bounding box center [148, 190] width 138 height 32
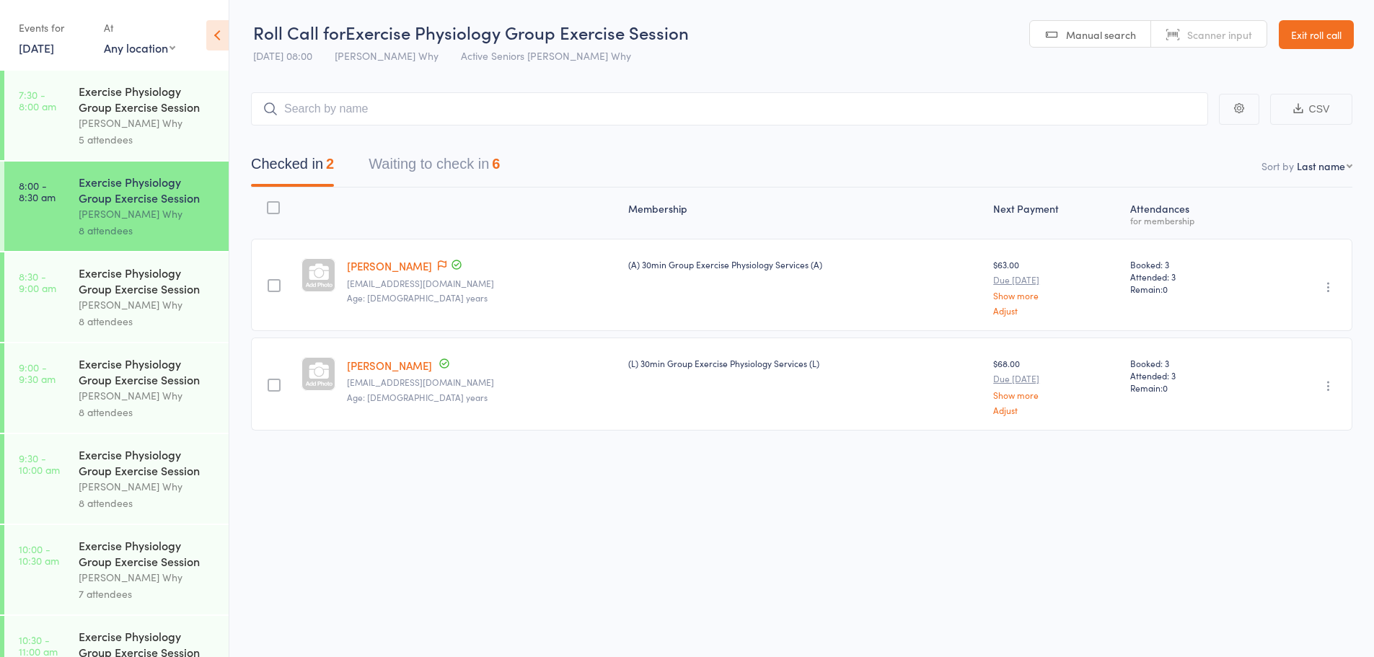
click at [481, 153] on button "Waiting to check in 6" at bounding box center [434, 168] width 131 height 38
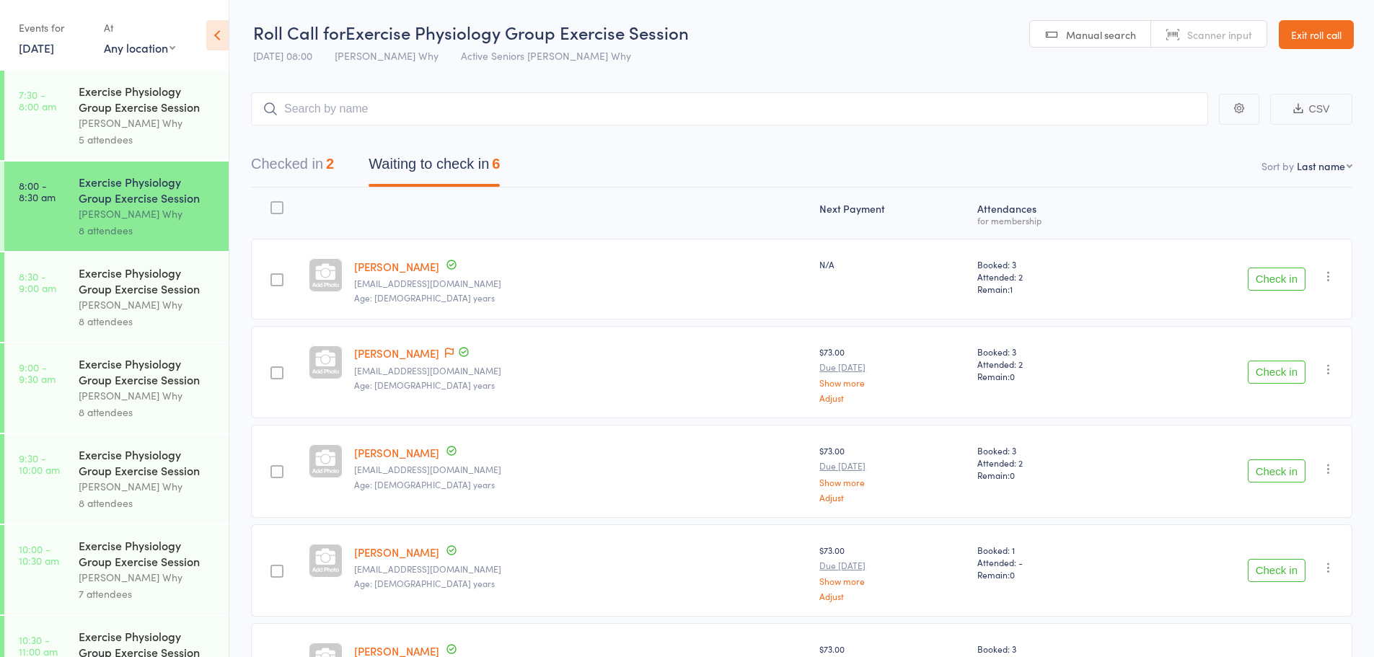
click at [1294, 280] on button "Check in" at bounding box center [1277, 279] width 58 height 23
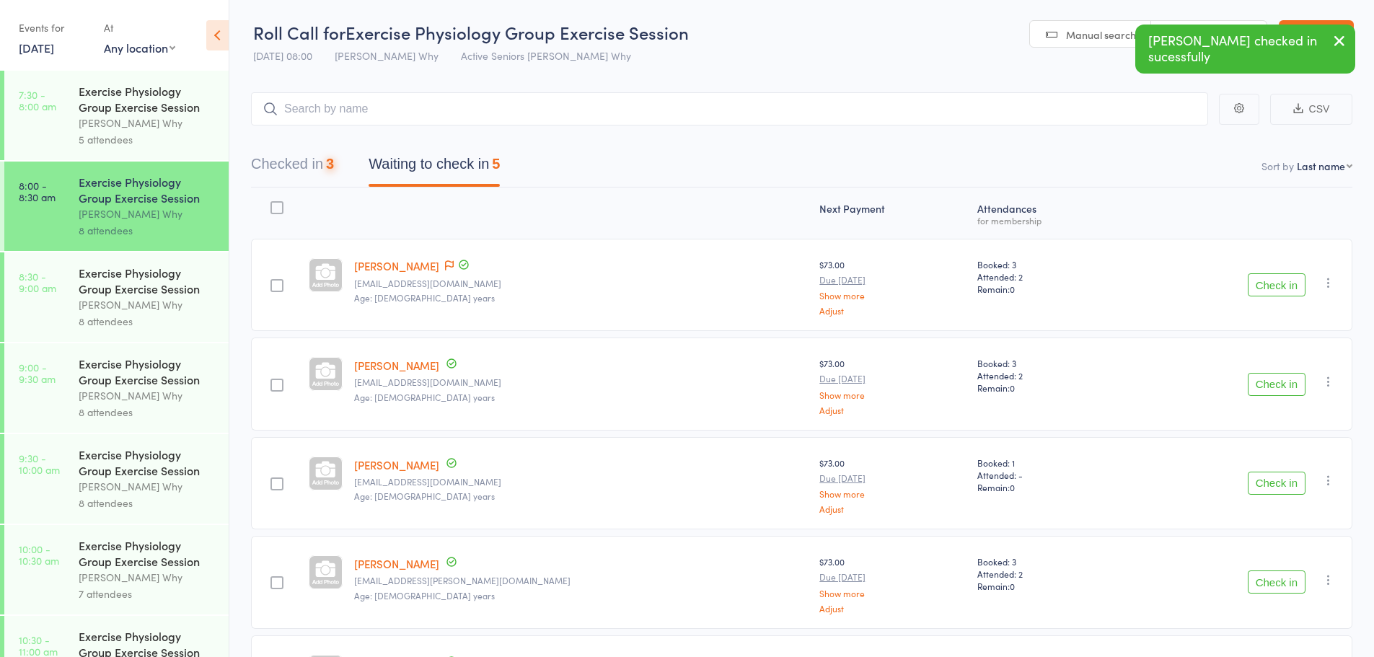
click at [1269, 283] on button "Check in" at bounding box center [1277, 284] width 58 height 23
